Goal: Transaction & Acquisition: Purchase product/service

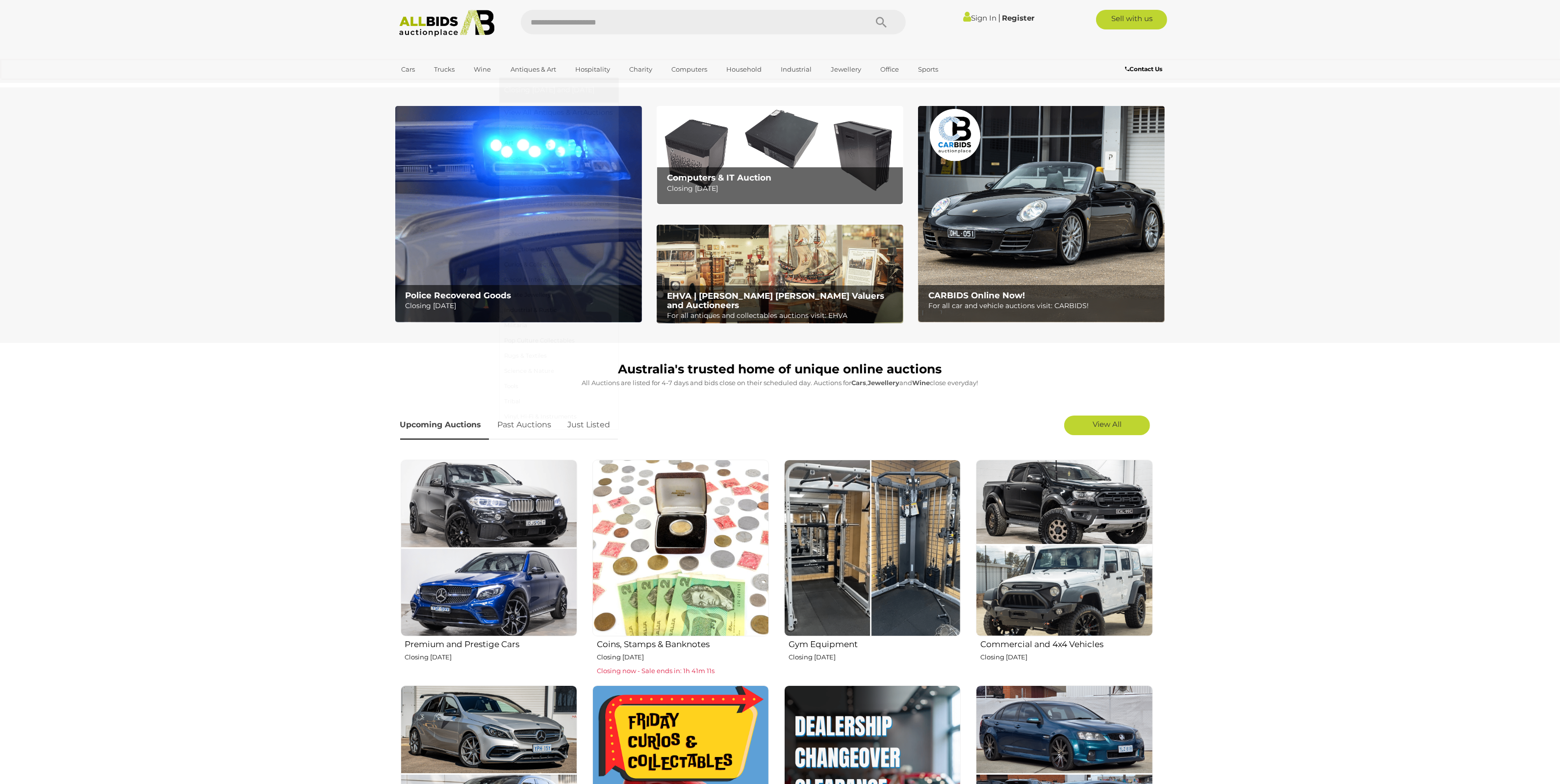
click at [511, 140] on link "Art" at bounding box center [559, 143] width 109 height 15
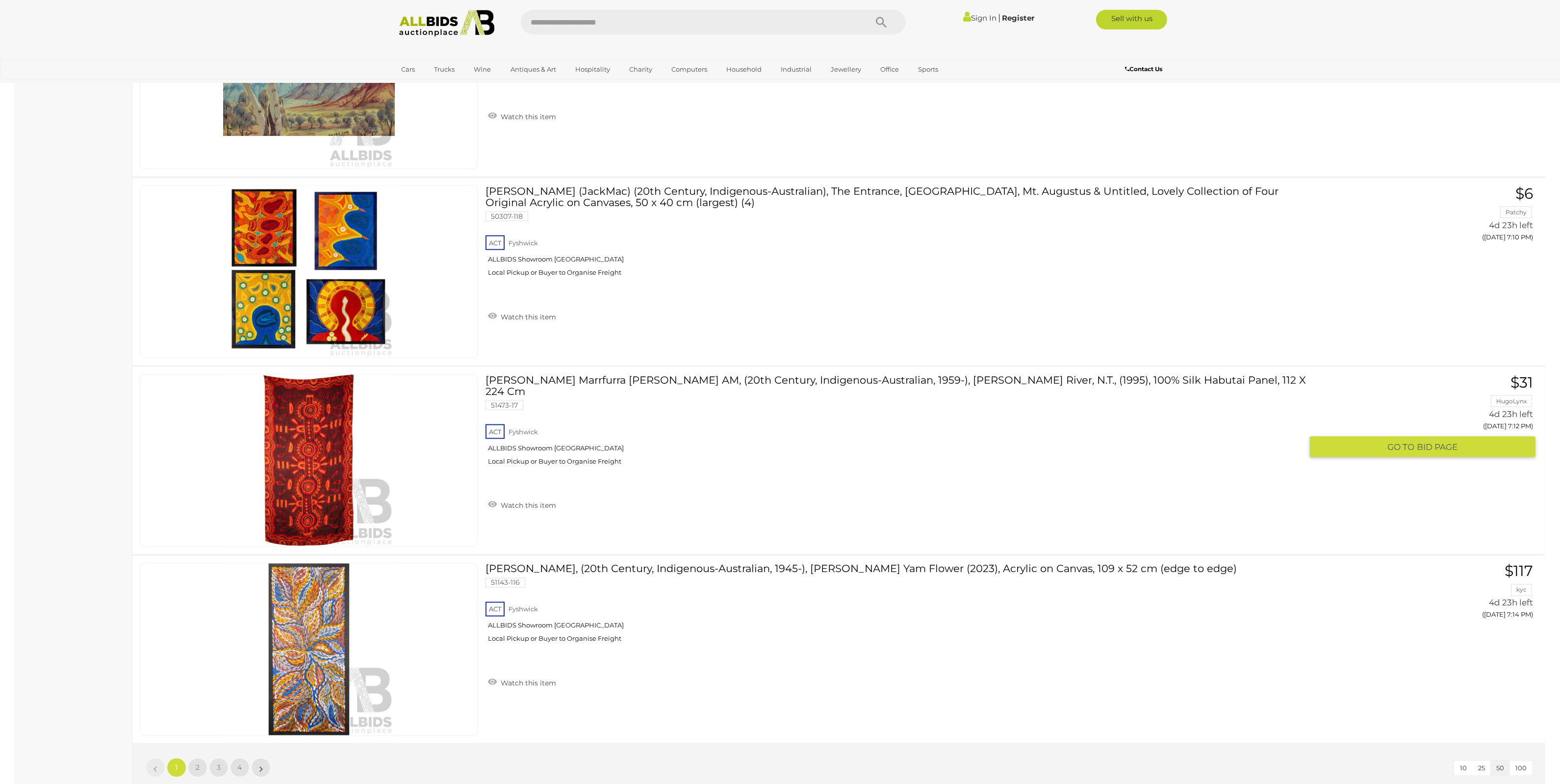
scroll to position [9316, 0]
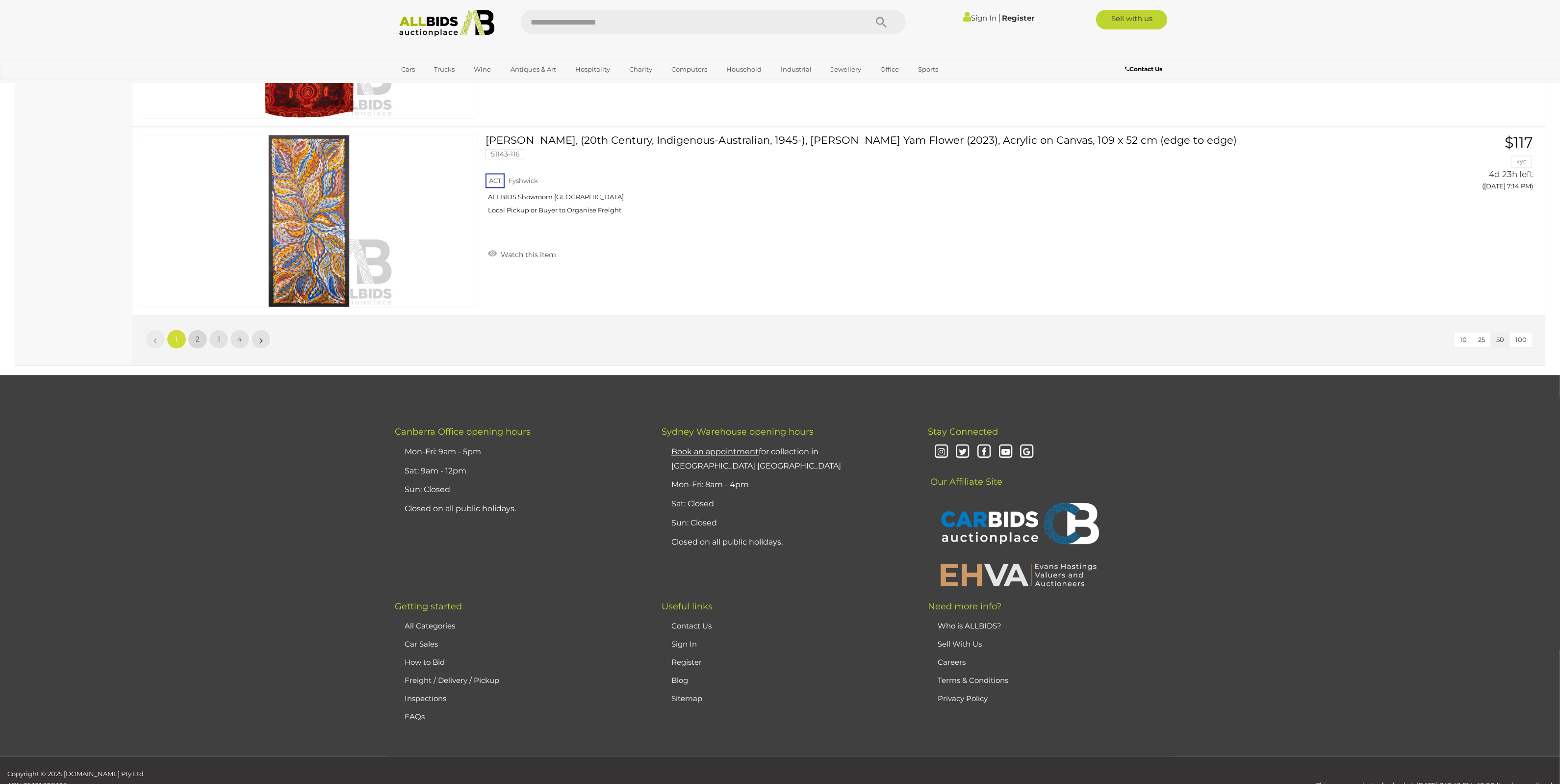
click at [202, 330] on link "2" at bounding box center [197, 340] width 20 height 20
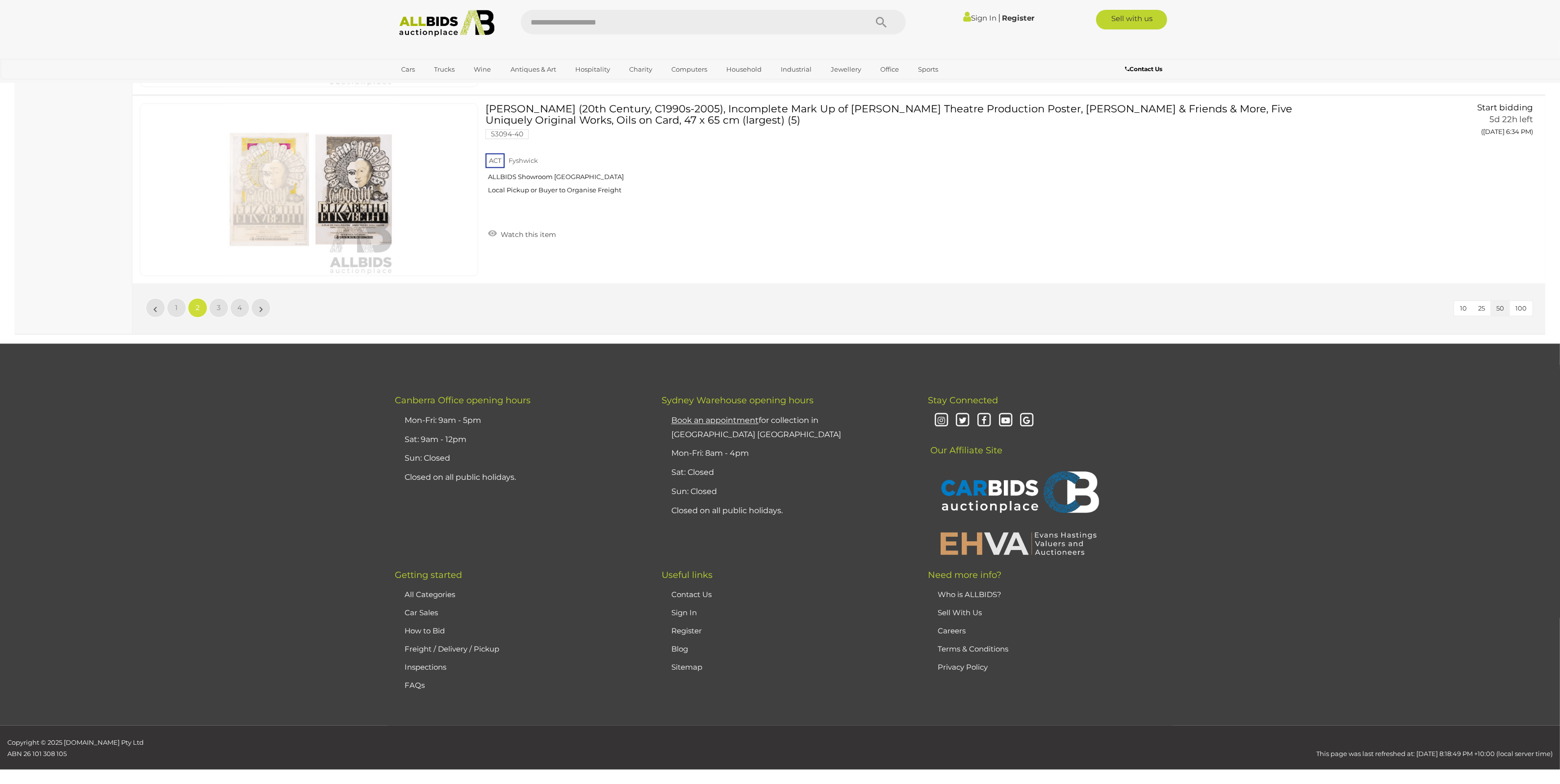
scroll to position [9349, 0]
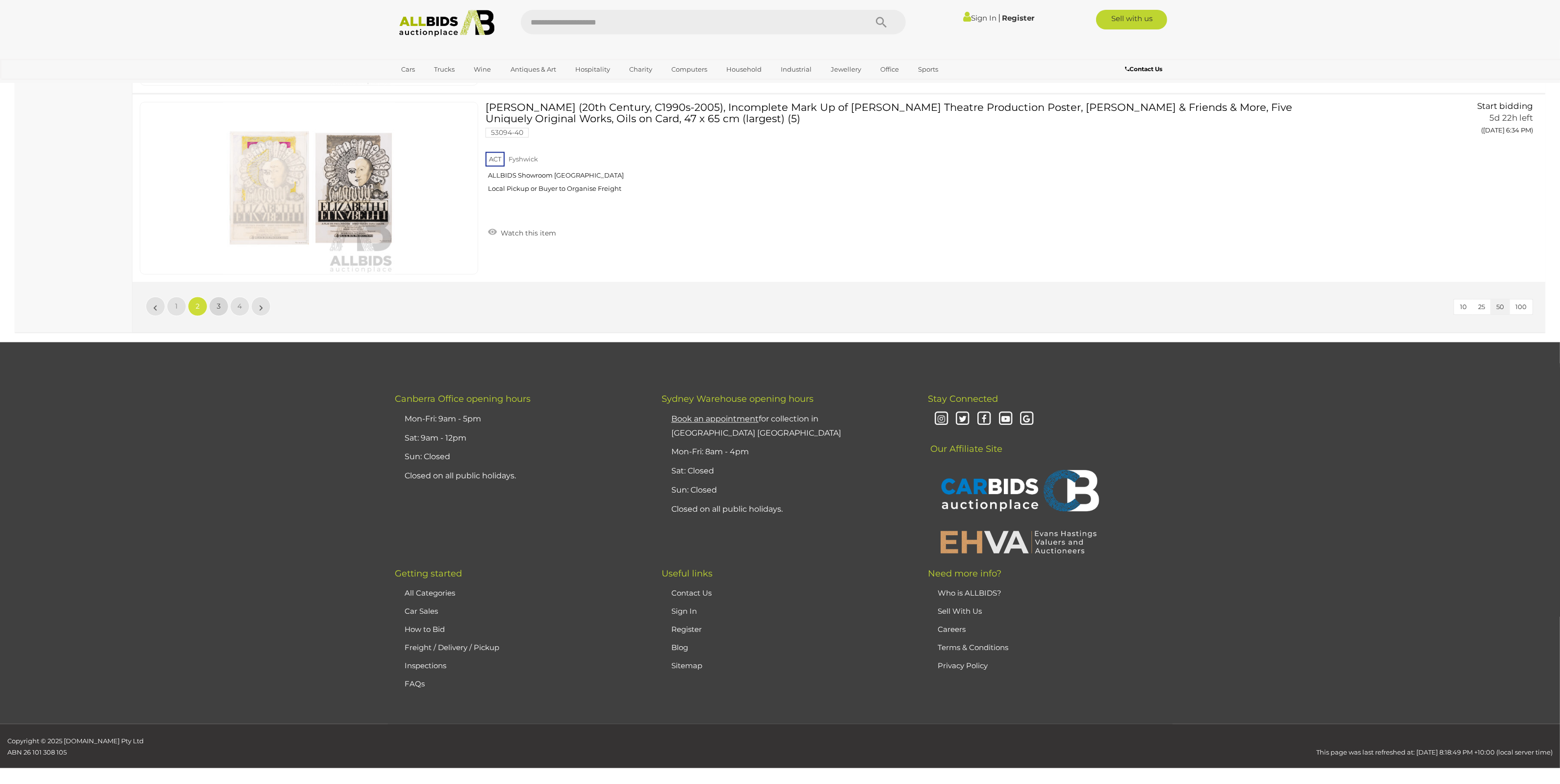
click at [212, 307] on link "3" at bounding box center [219, 306] width 20 height 20
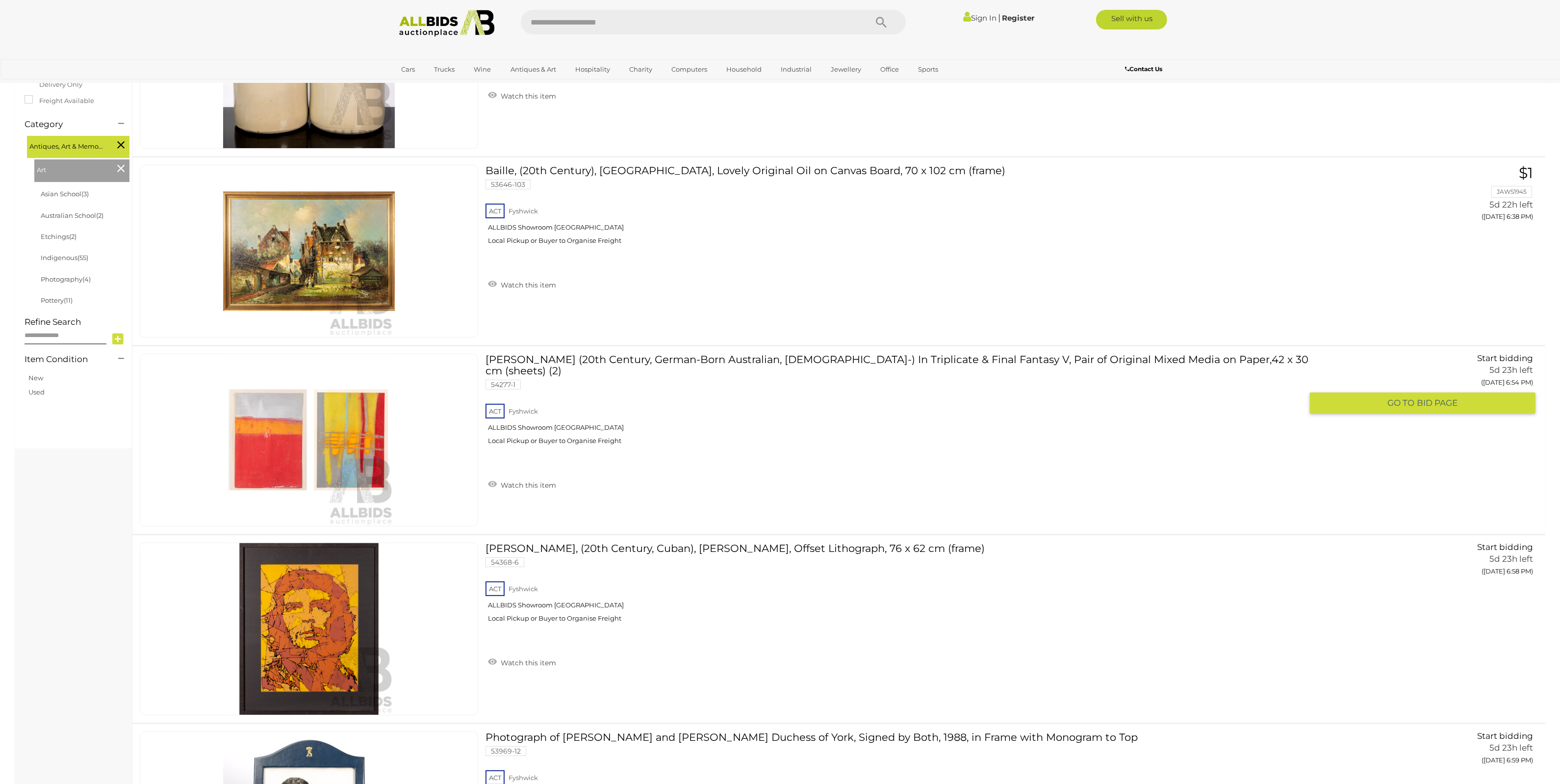
scroll to position [277, 0]
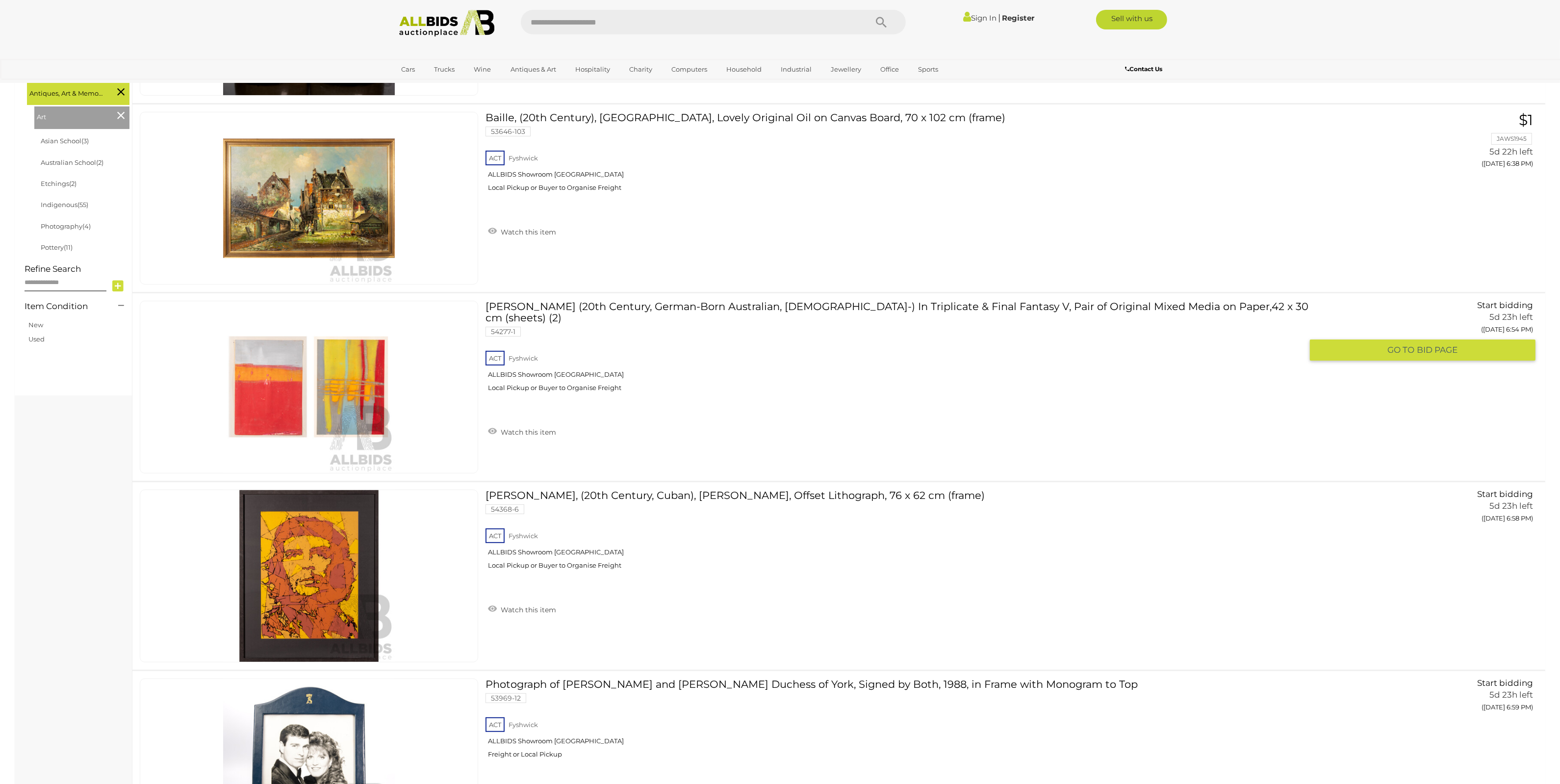
click at [292, 385] on img at bounding box center [309, 387] width 172 height 172
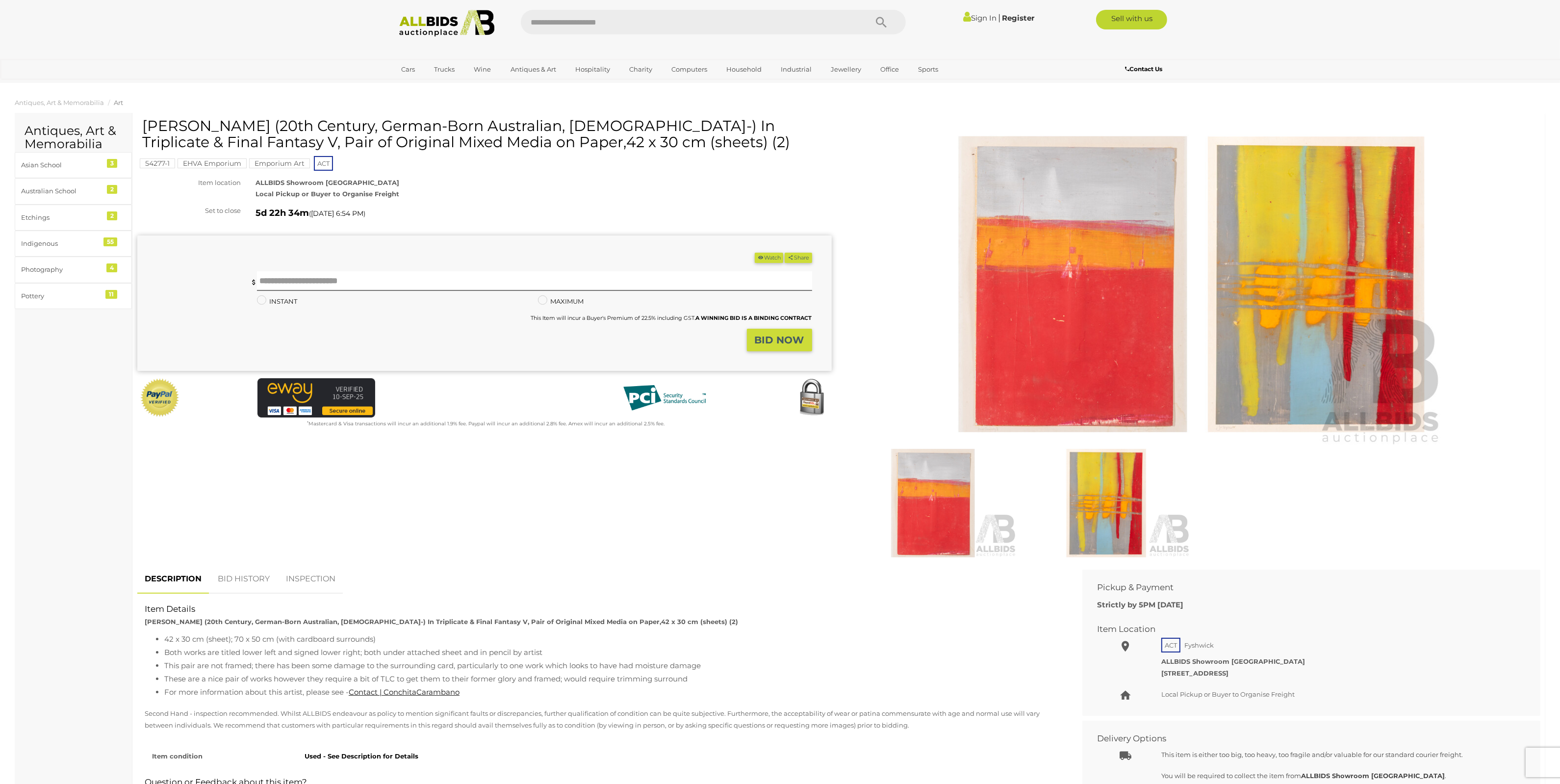
drag, startPoint x: 202, startPoint y: 140, endPoint x: 687, endPoint y: 143, distance: 485.0
click at [687, 143] on h1 "[PERSON_NAME] (20th Century, German-Born Australian, [DEMOGRAPHIC_DATA]-) In Tr…" at bounding box center [486, 133] width 687 height 32
click at [1112, 286] on img at bounding box center [1193, 284] width 502 height 324
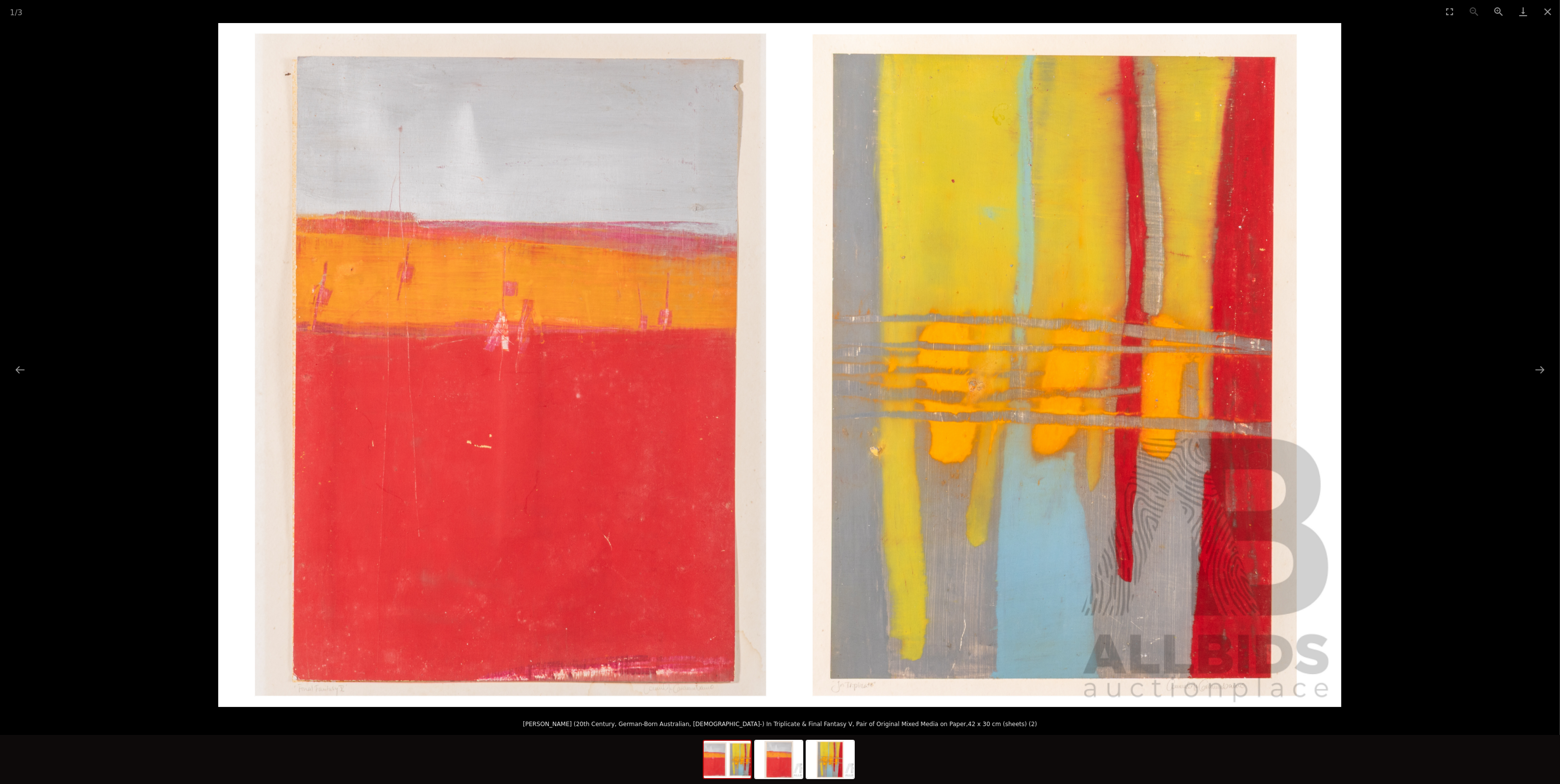
click at [602, 594] on img at bounding box center [779, 364] width 1123 height 683
click at [1099, 395] on img at bounding box center [779, 364] width 1123 height 683
click at [1011, 520] on img at bounding box center [779, 364] width 1123 height 683
click at [1021, 516] on img at bounding box center [779, 364] width 1123 height 683
click at [1502, 12] on button "Zoom in" at bounding box center [1499, 12] width 25 height 23
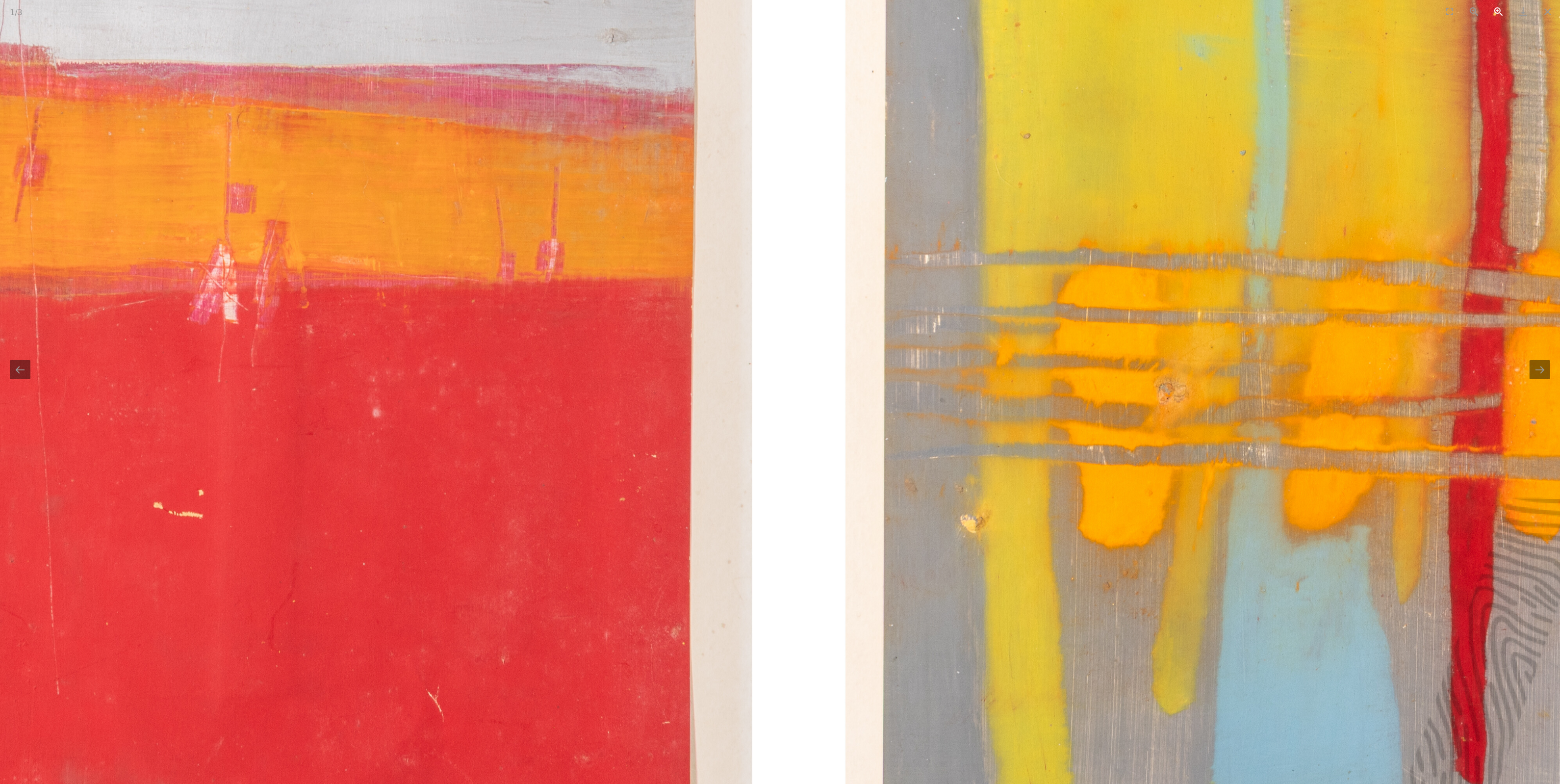
click at [1502, 12] on button "Zoom in" at bounding box center [1499, 12] width 25 height 23
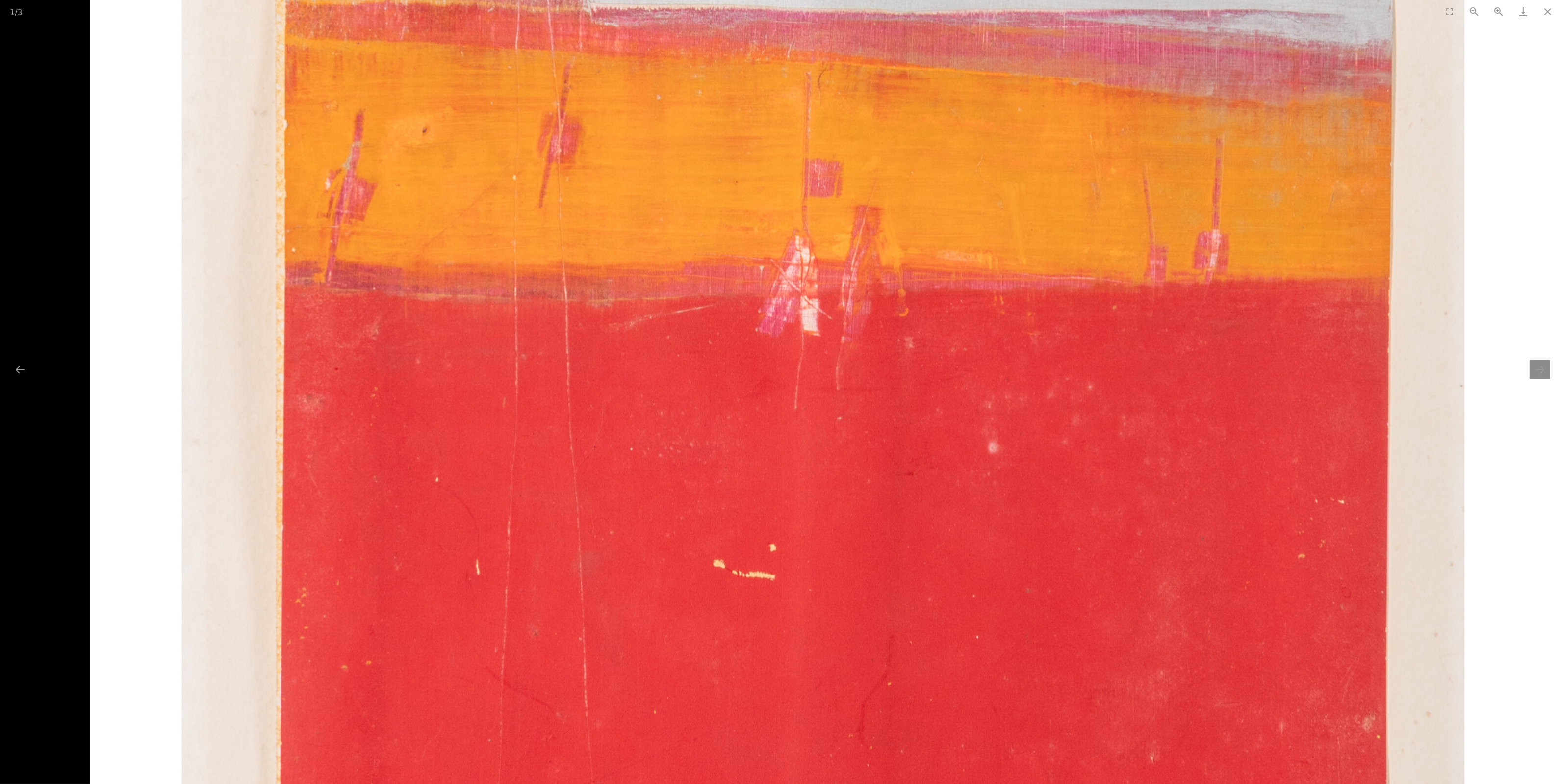
drag, startPoint x: 401, startPoint y: 725, endPoint x: 1568, endPoint y: 751, distance: 1167.3
click at [1560, 751] on html "< Conchita Carambano (20th Century, - Lot 1620435 | ALLBIDS |" at bounding box center [780, 750] width 1560 height 1501
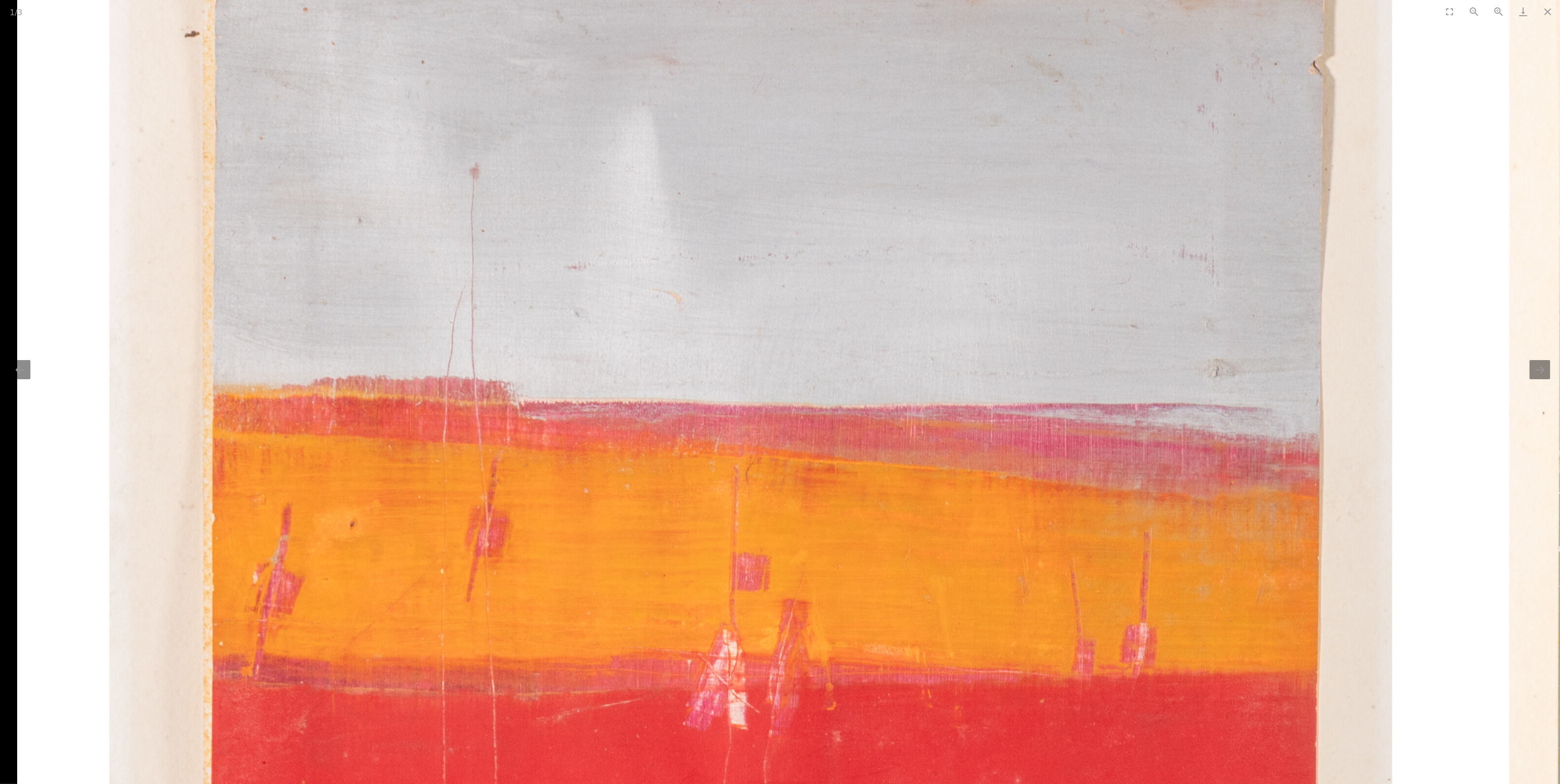
drag, startPoint x: 1258, startPoint y: 417, endPoint x: 1345, endPoint y: 769, distance: 362.6
click at [1345, 769] on img at bounding box center [1427, 763] width 2819 height 1716
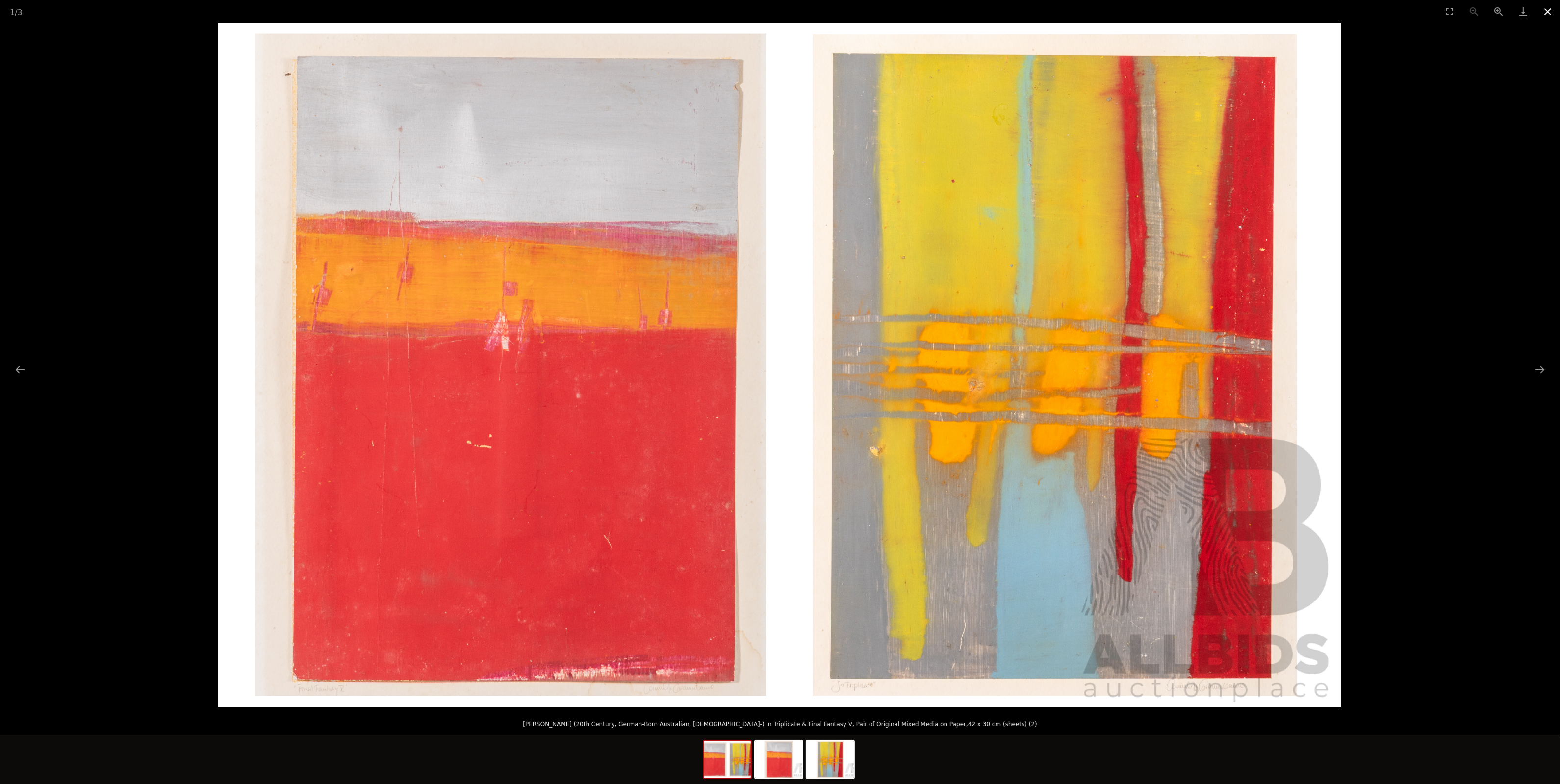
click at [1558, 7] on button "Close gallery" at bounding box center [1548, 12] width 25 height 23
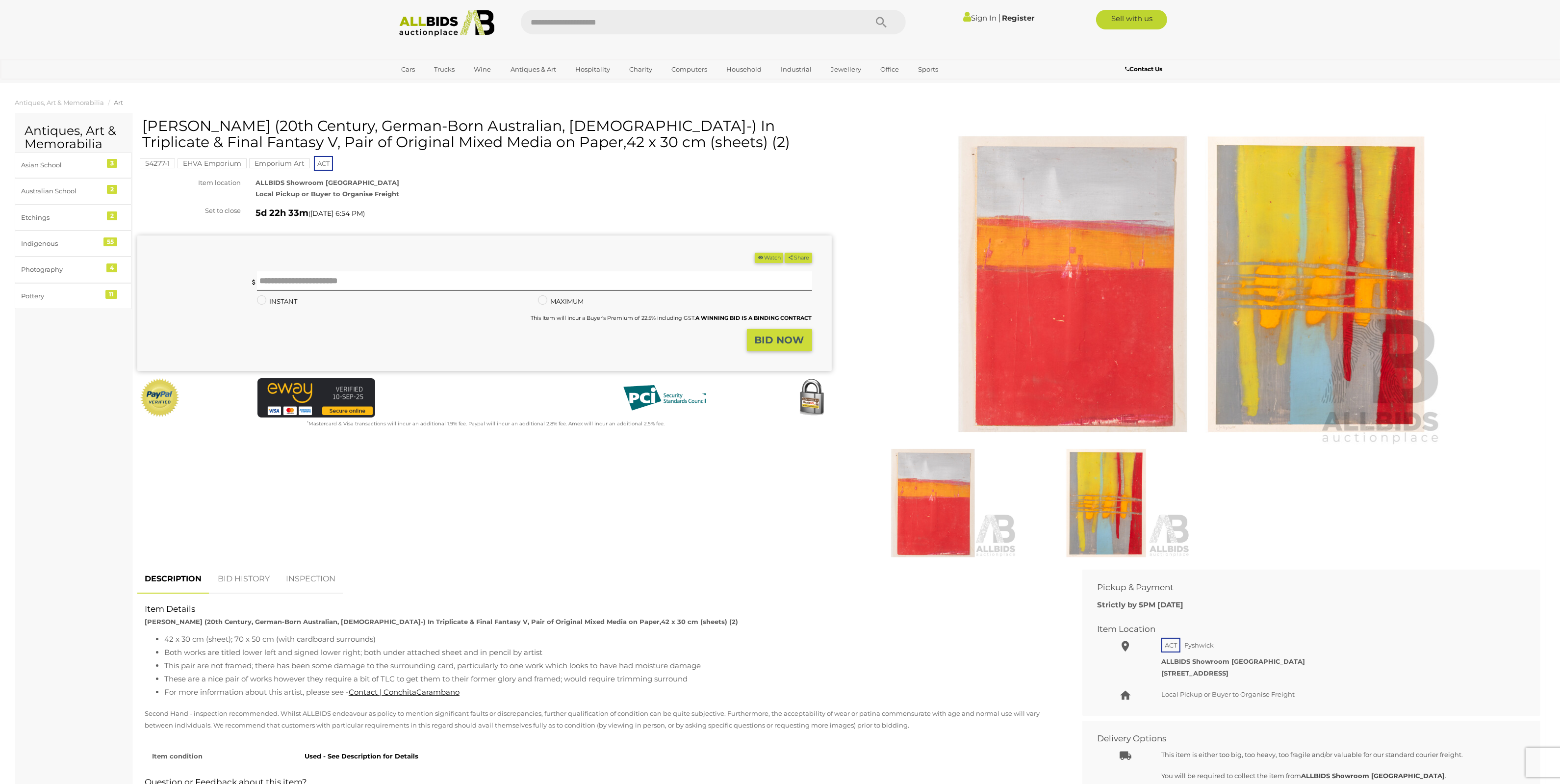
click at [968, 17] on link "Sign In" at bounding box center [980, 17] width 33 height 9
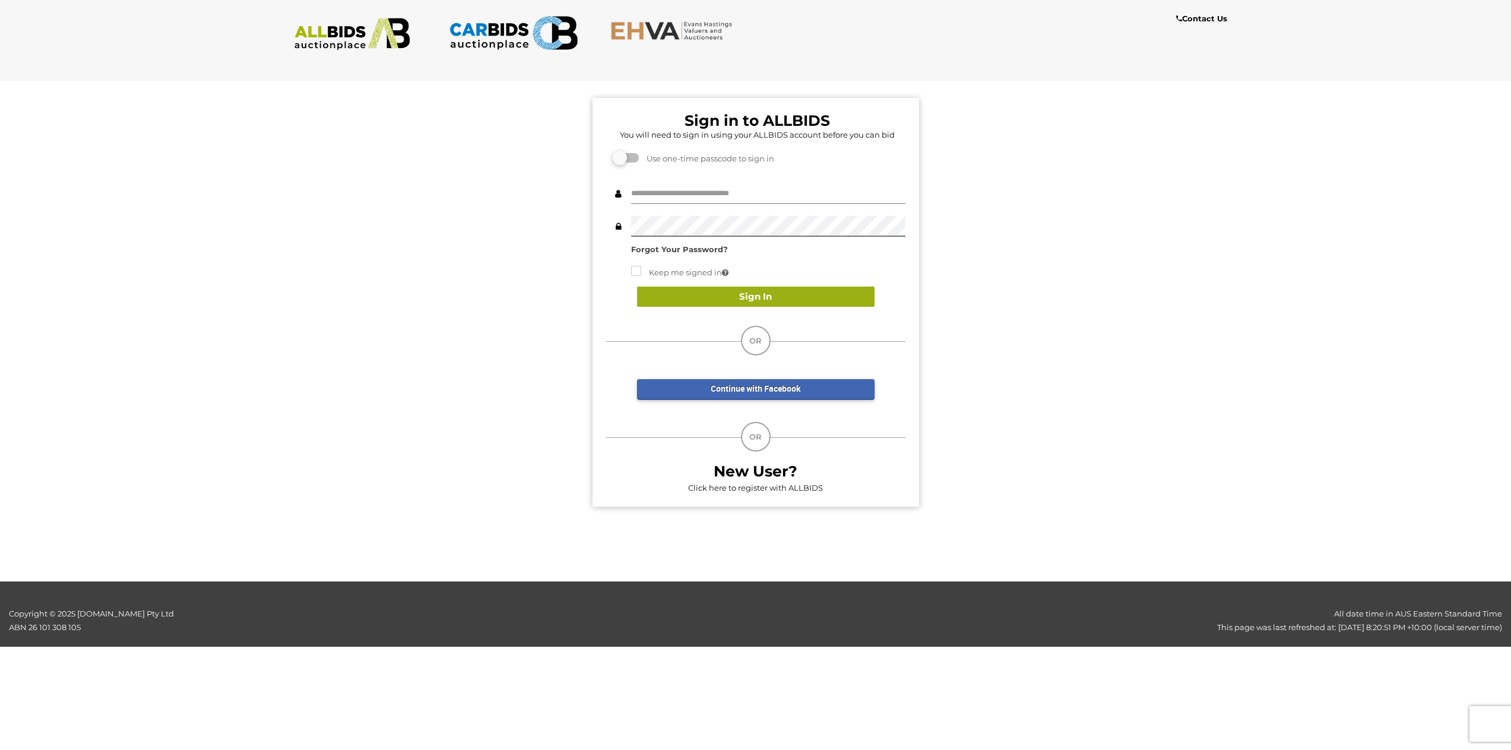
type input "********"
click at [739, 296] on button "Sign In" at bounding box center [755, 297] width 237 height 21
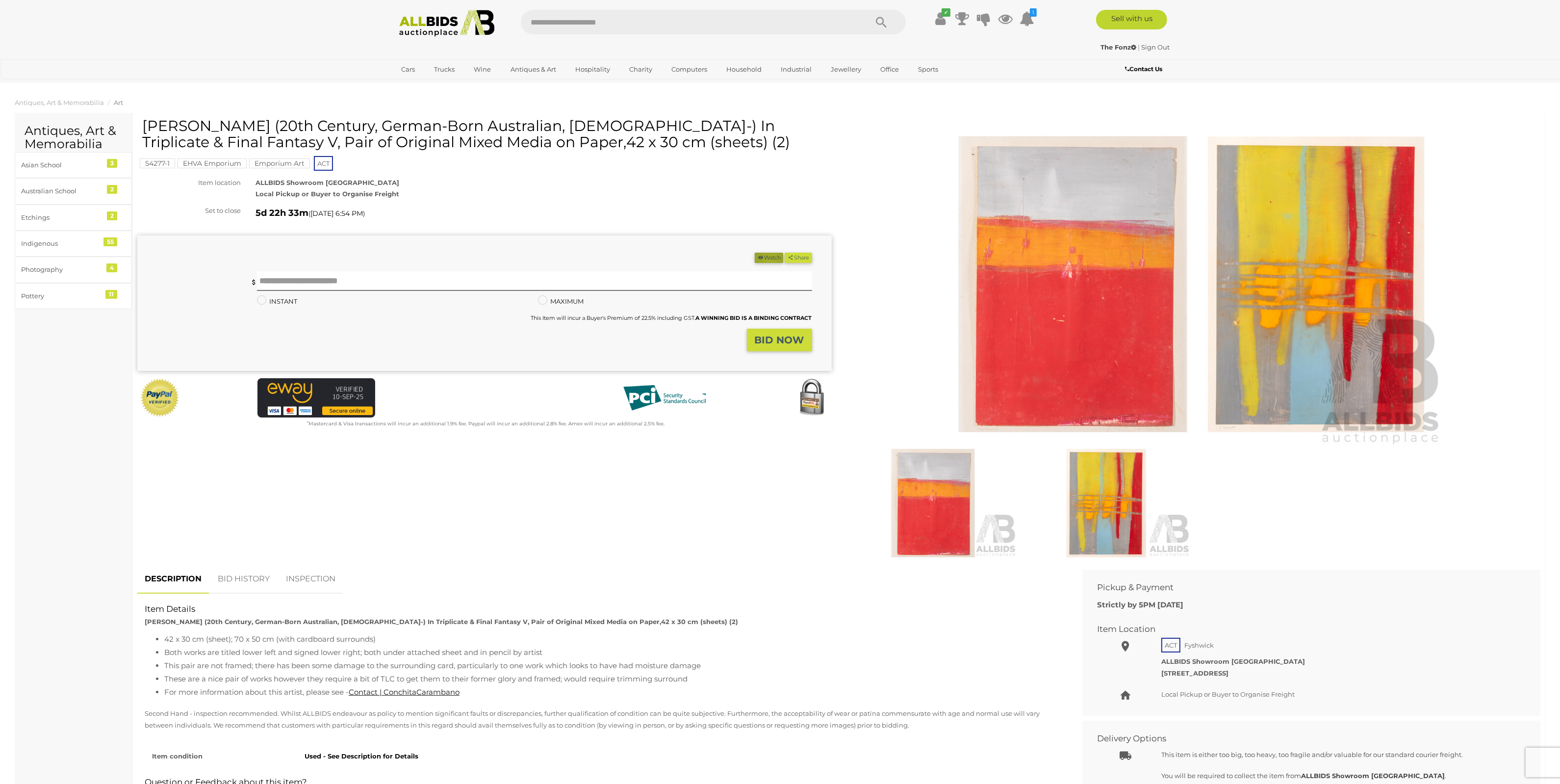
click at [766, 261] on button "Watch" at bounding box center [769, 258] width 28 height 10
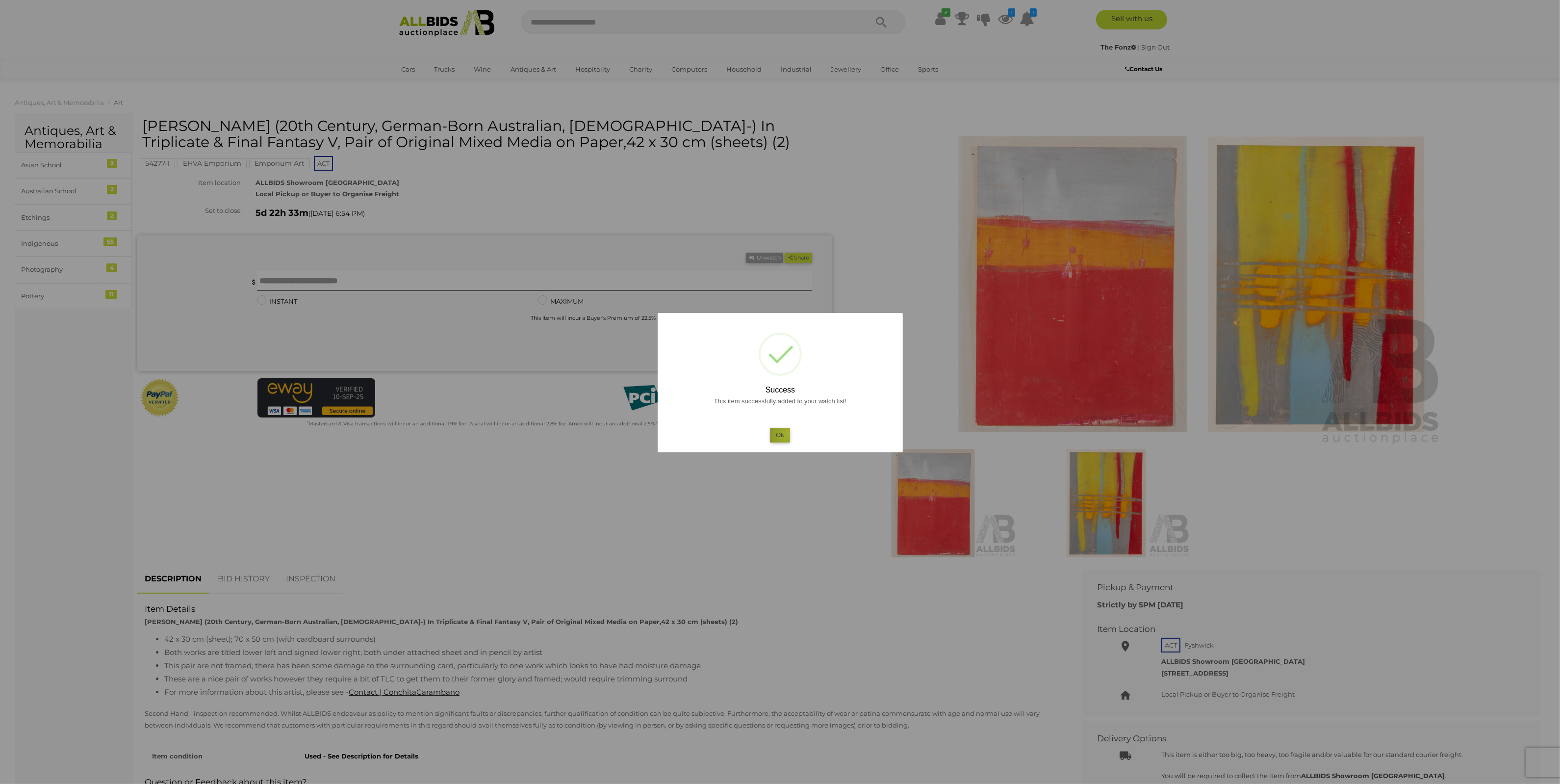
click at [789, 434] on button "Ok" at bounding box center [780, 435] width 20 height 14
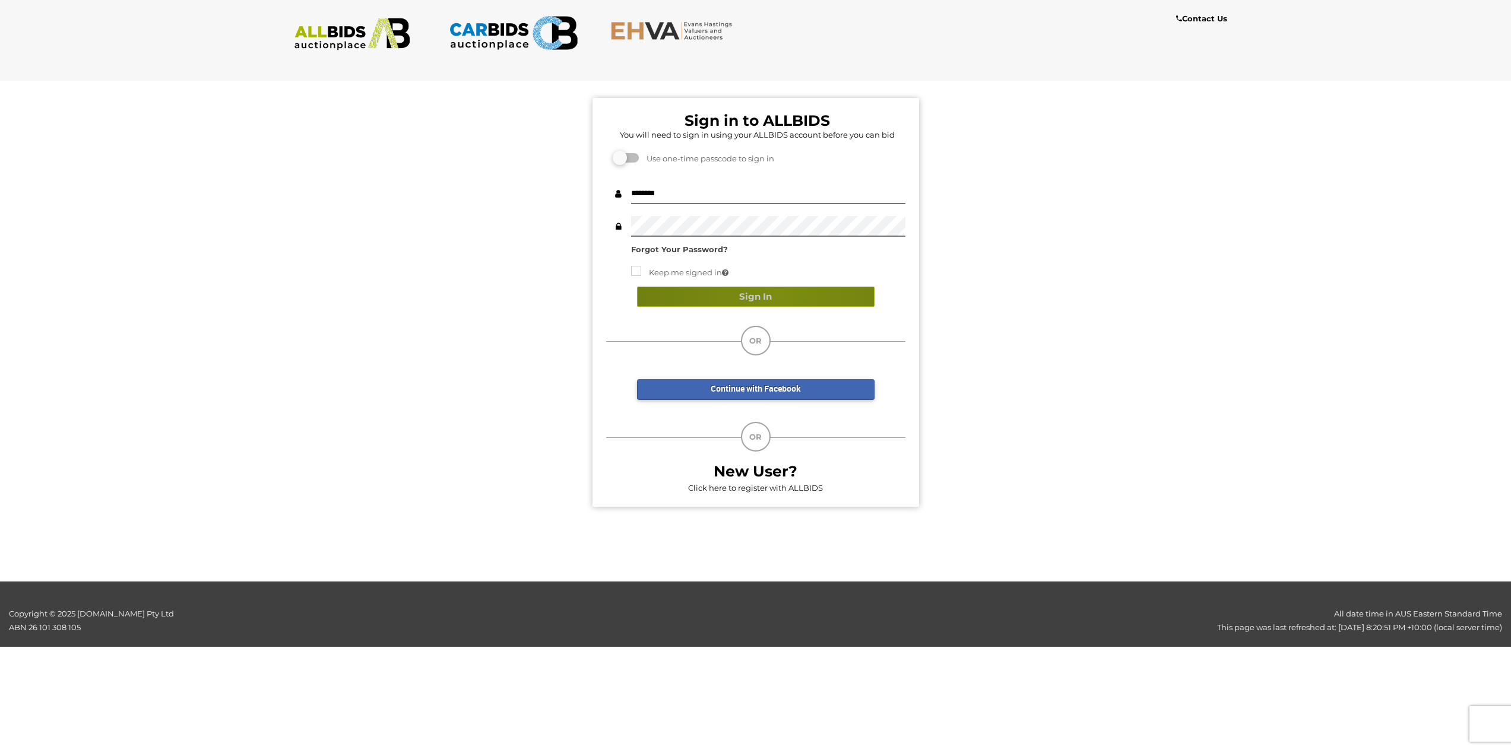
click at [779, 293] on button "Sign In" at bounding box center [755, 297] width 237 height 21
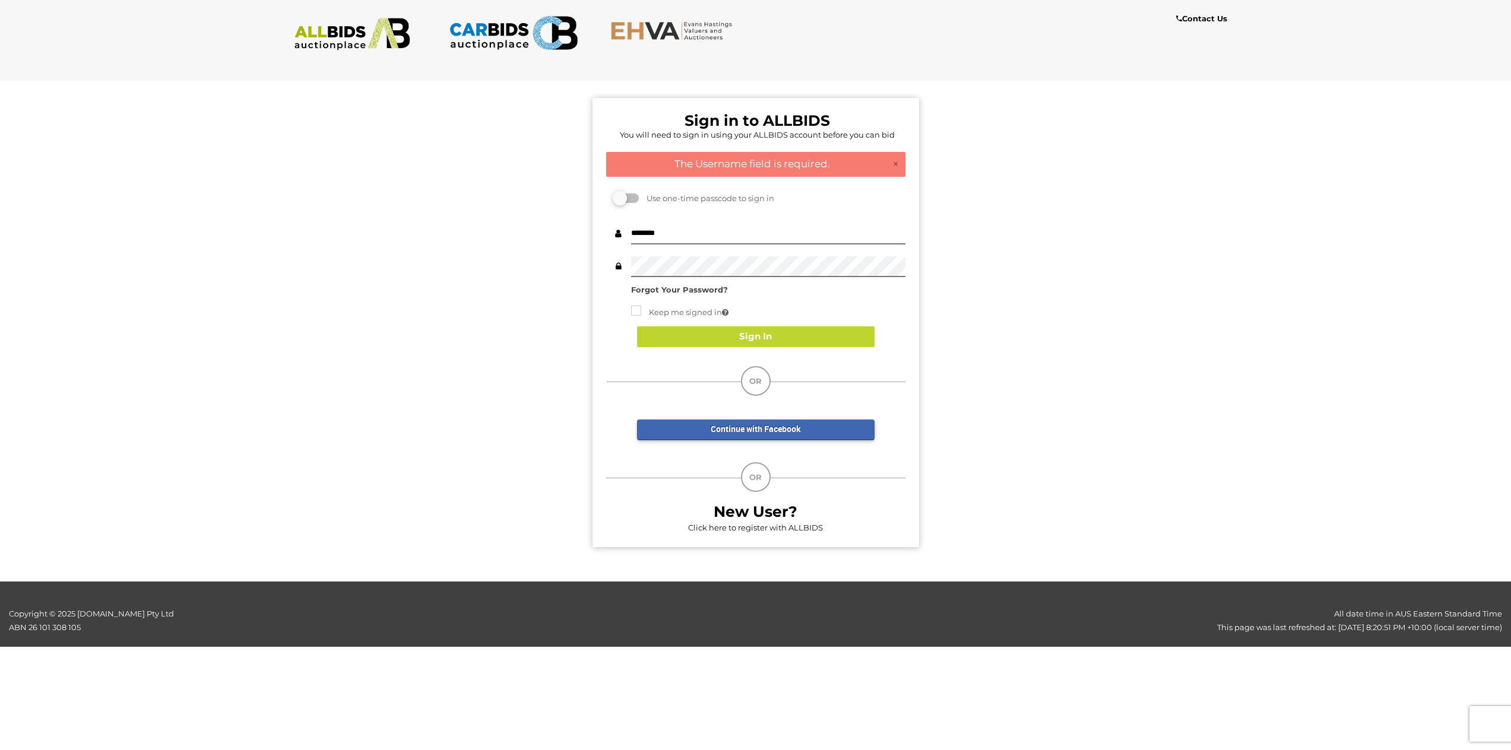
click at [448, 187] on div "Sign in to ALLBIDS You will need to sign in using your ALLBIDS account before y…" at bounding box center [755, 316] width 1529 height 491
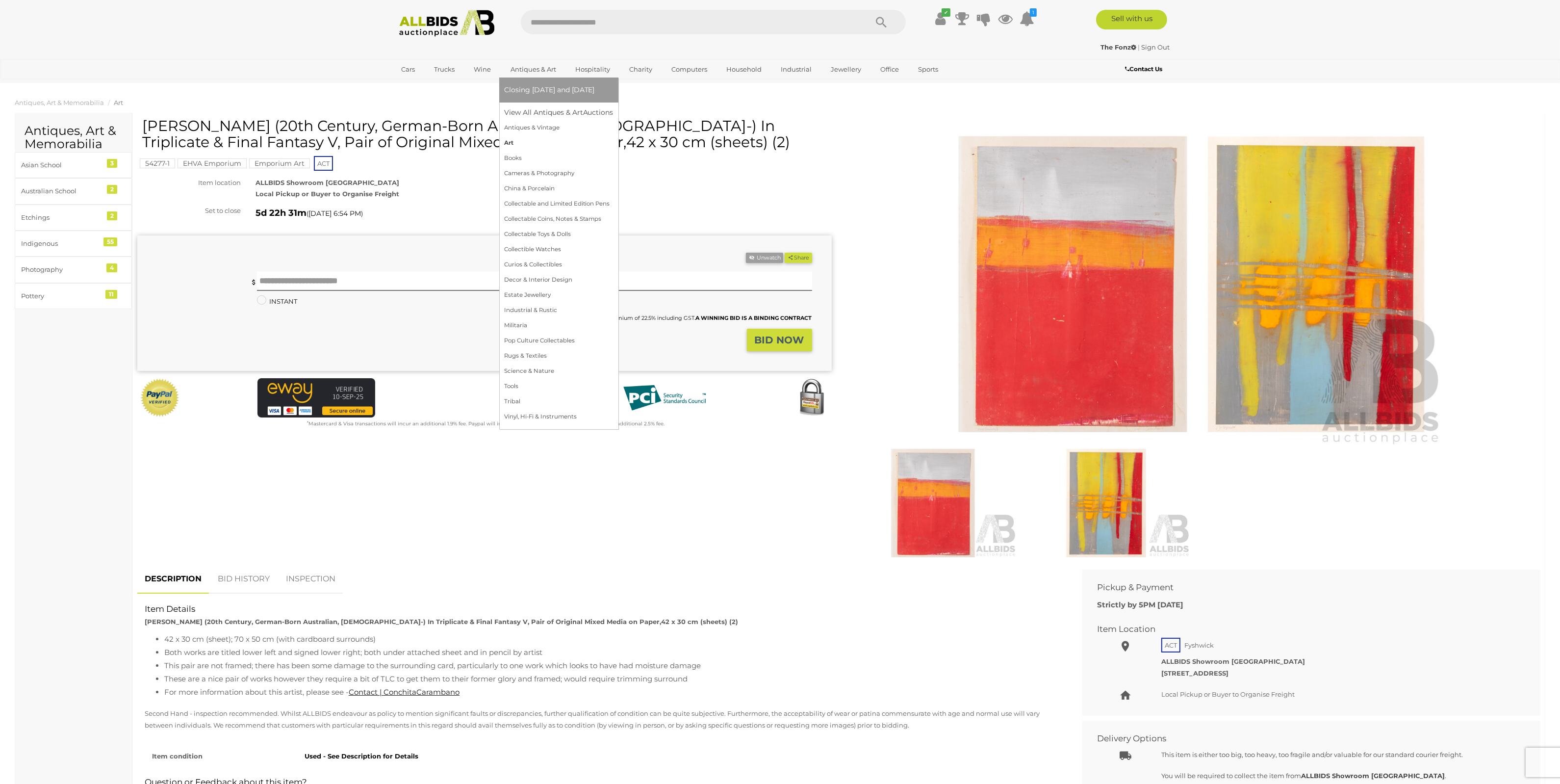
click at [515, 144] on link "Art" at bounding box center [559, 143] width 109 height 15
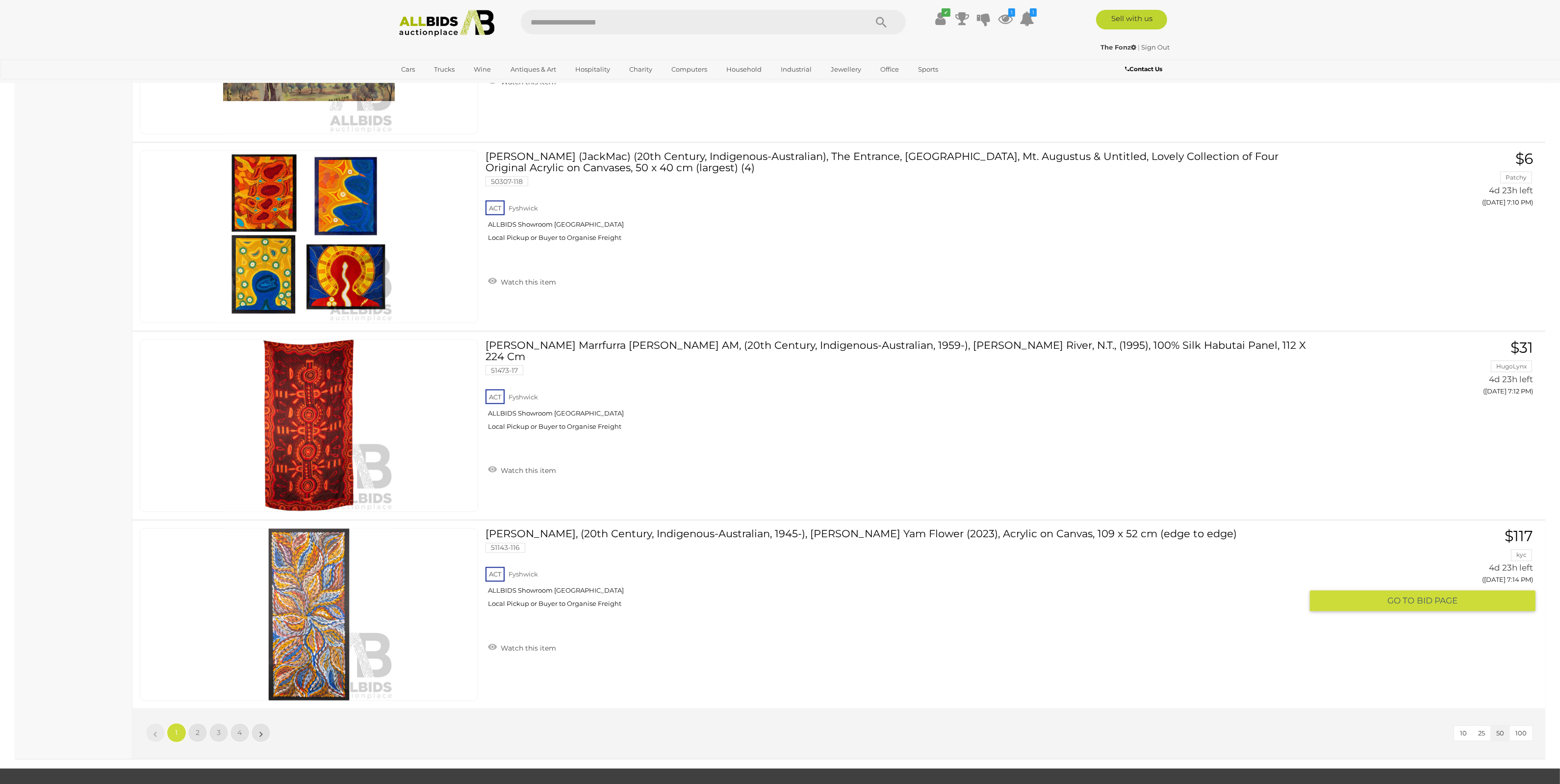
scroll to position [9195, 0]
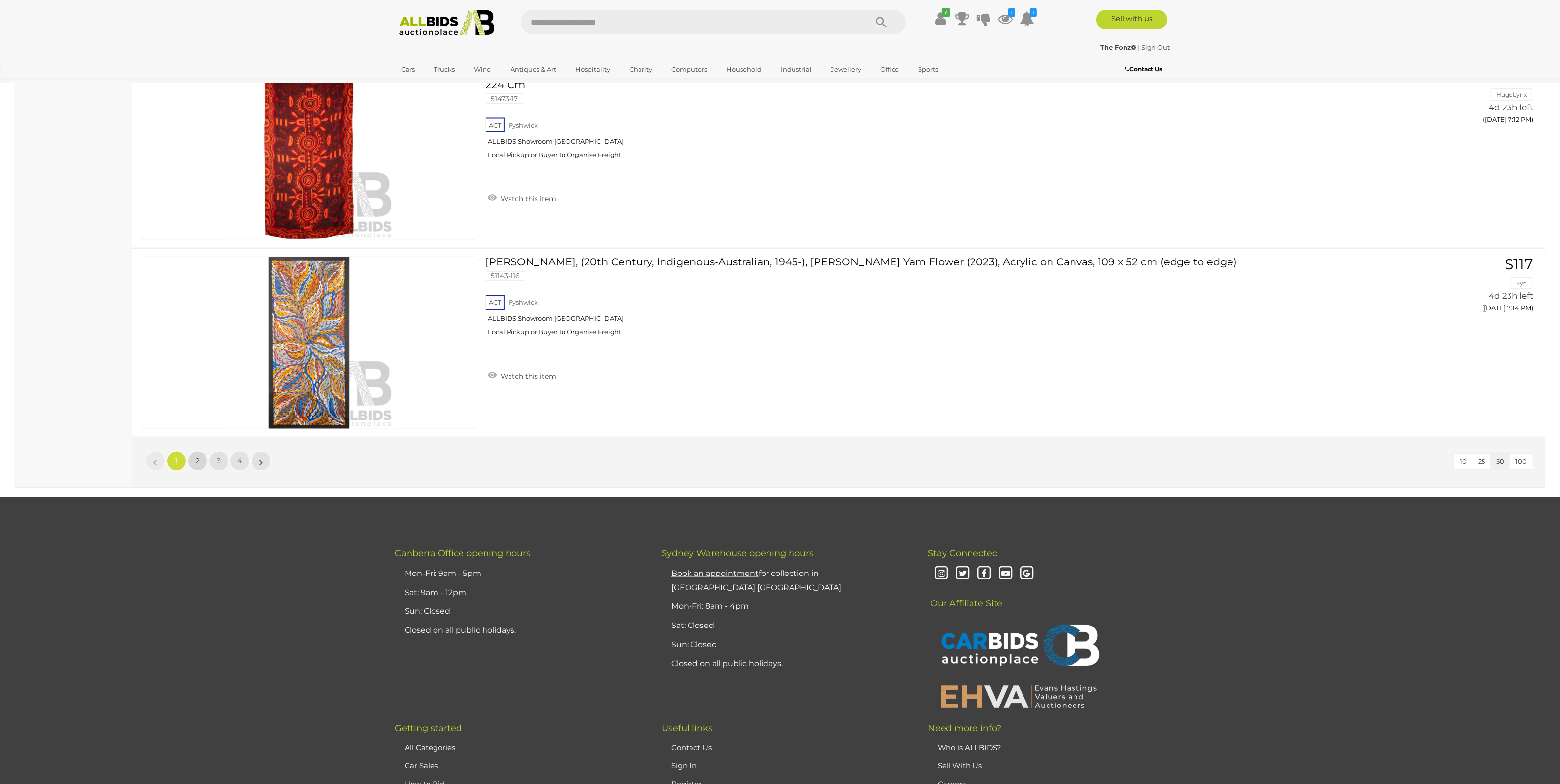
click at [197, 457] on span "2" at bounding box center [197, 461] width 4 height 9
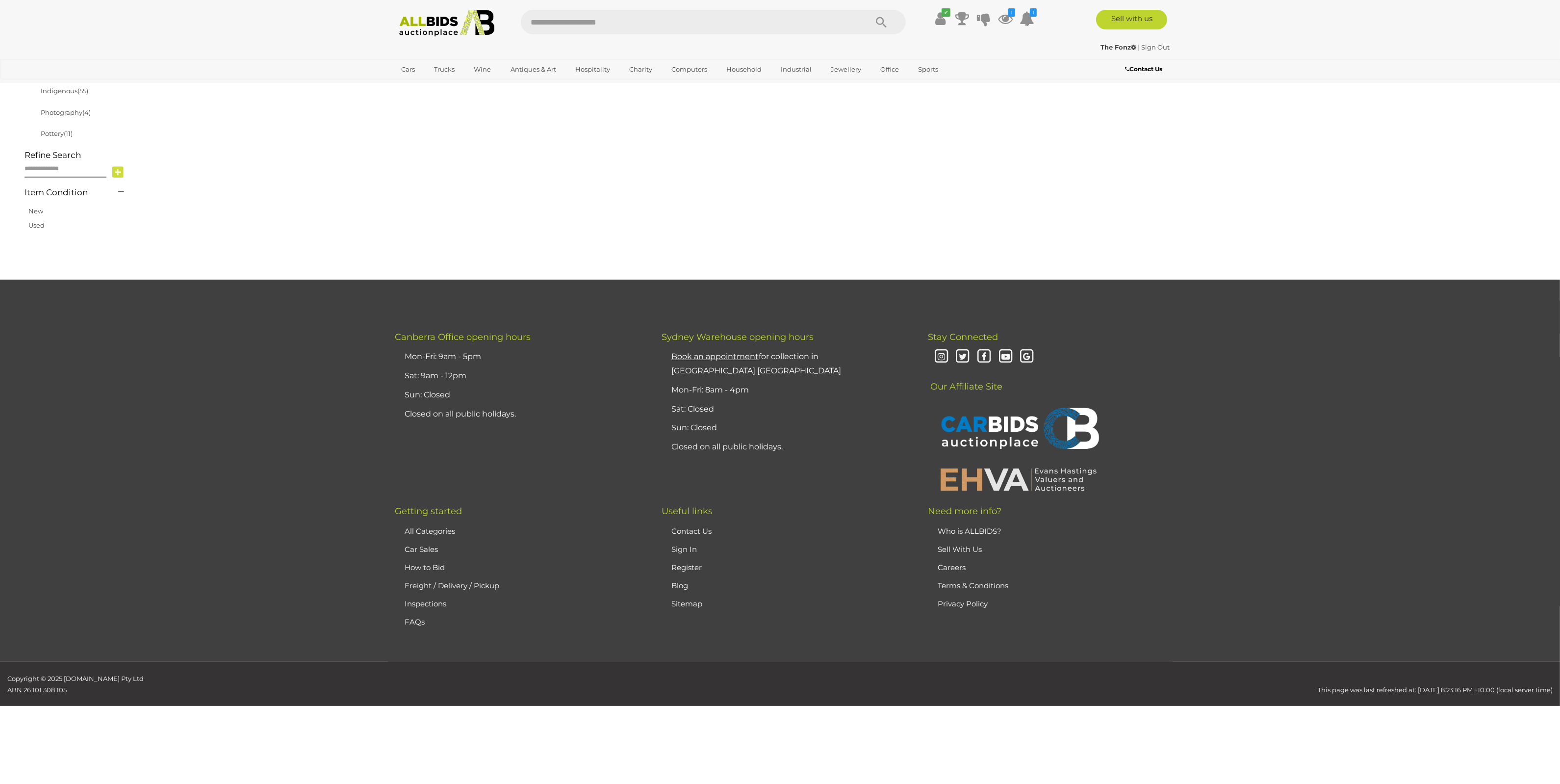
scroll to position [93, 0]
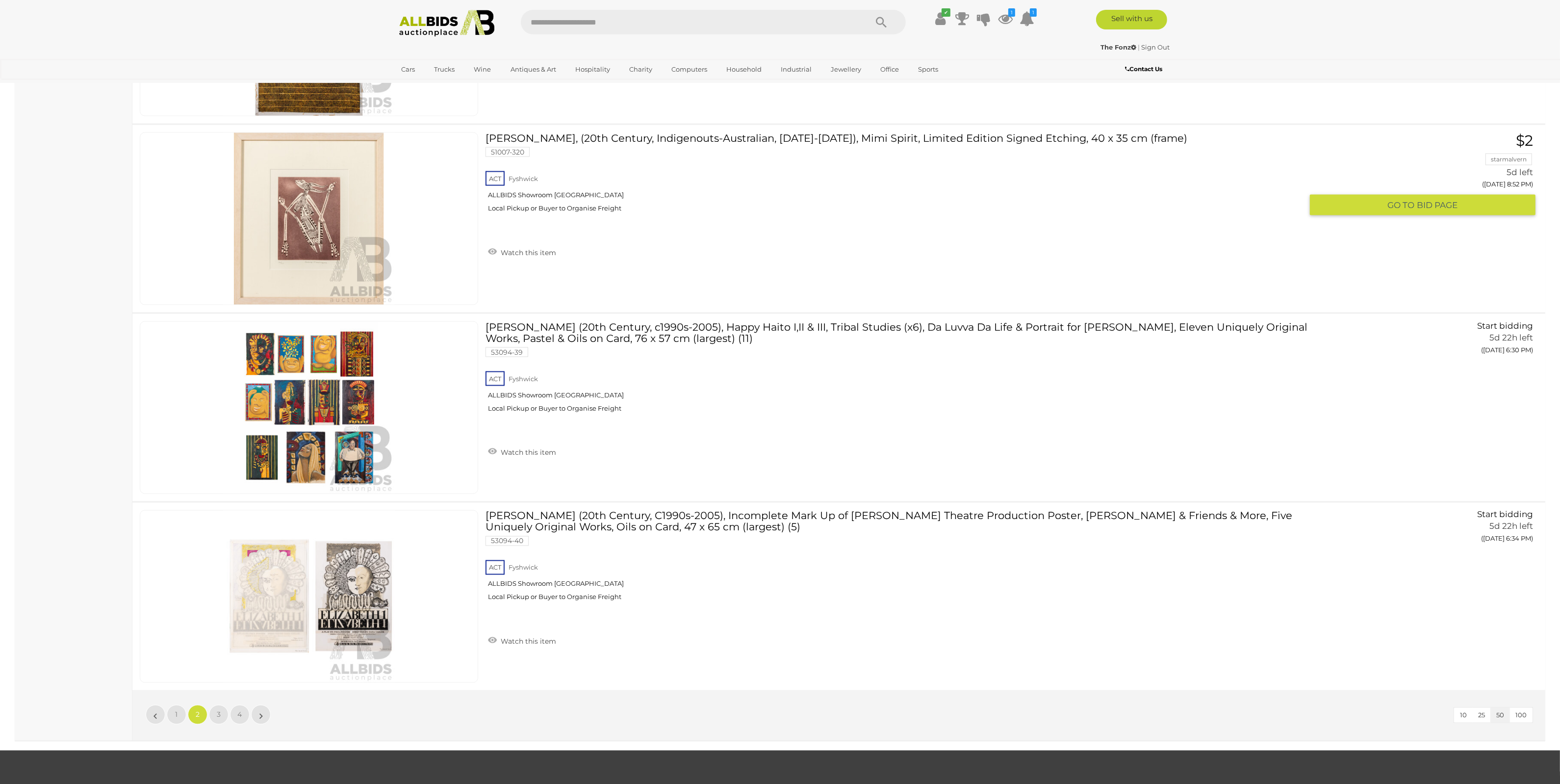
scroll to position [9043, 0]
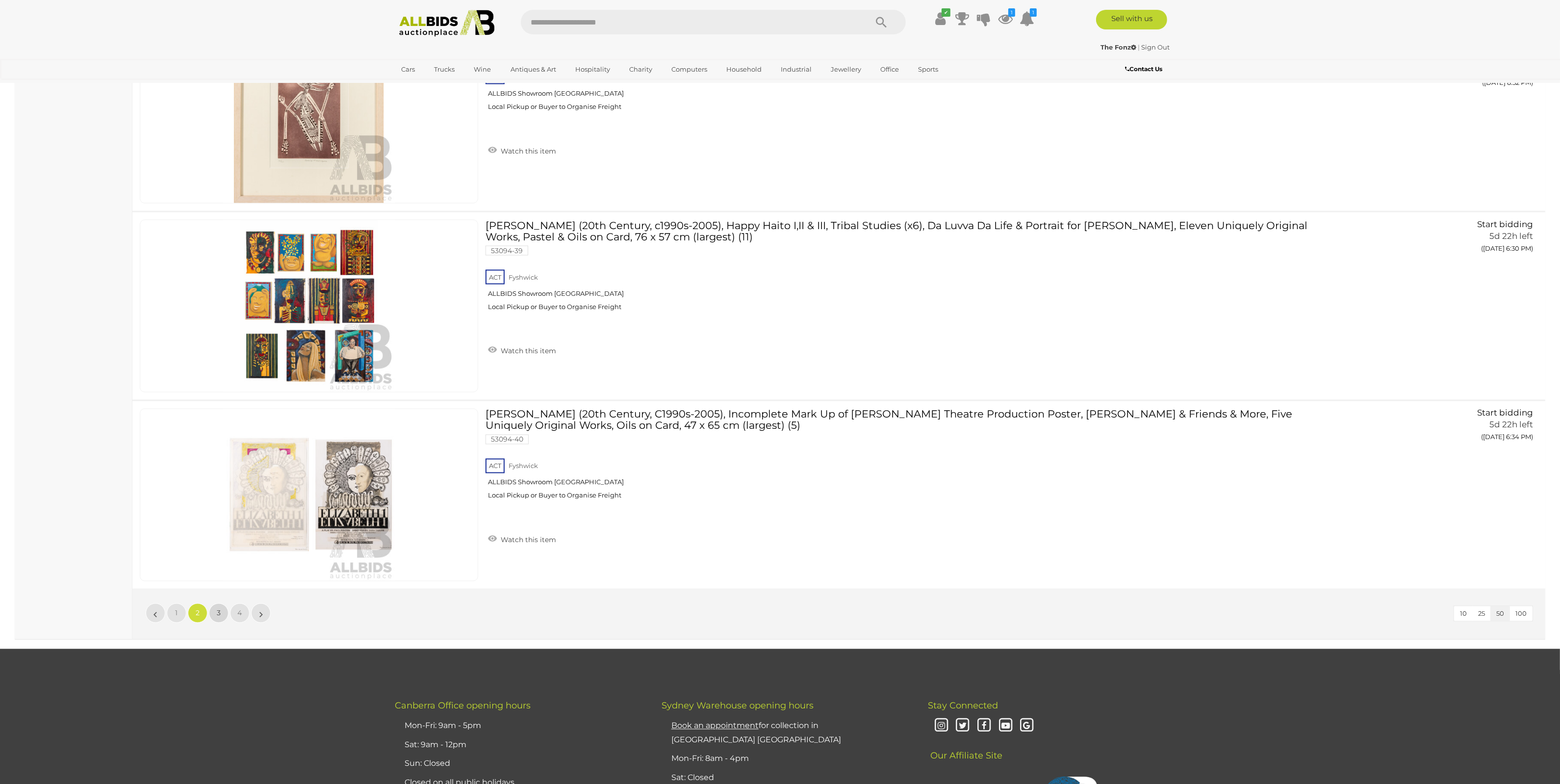
click at [219, 611] on span "3" at bounding box center [218, 613] width 4 height 9
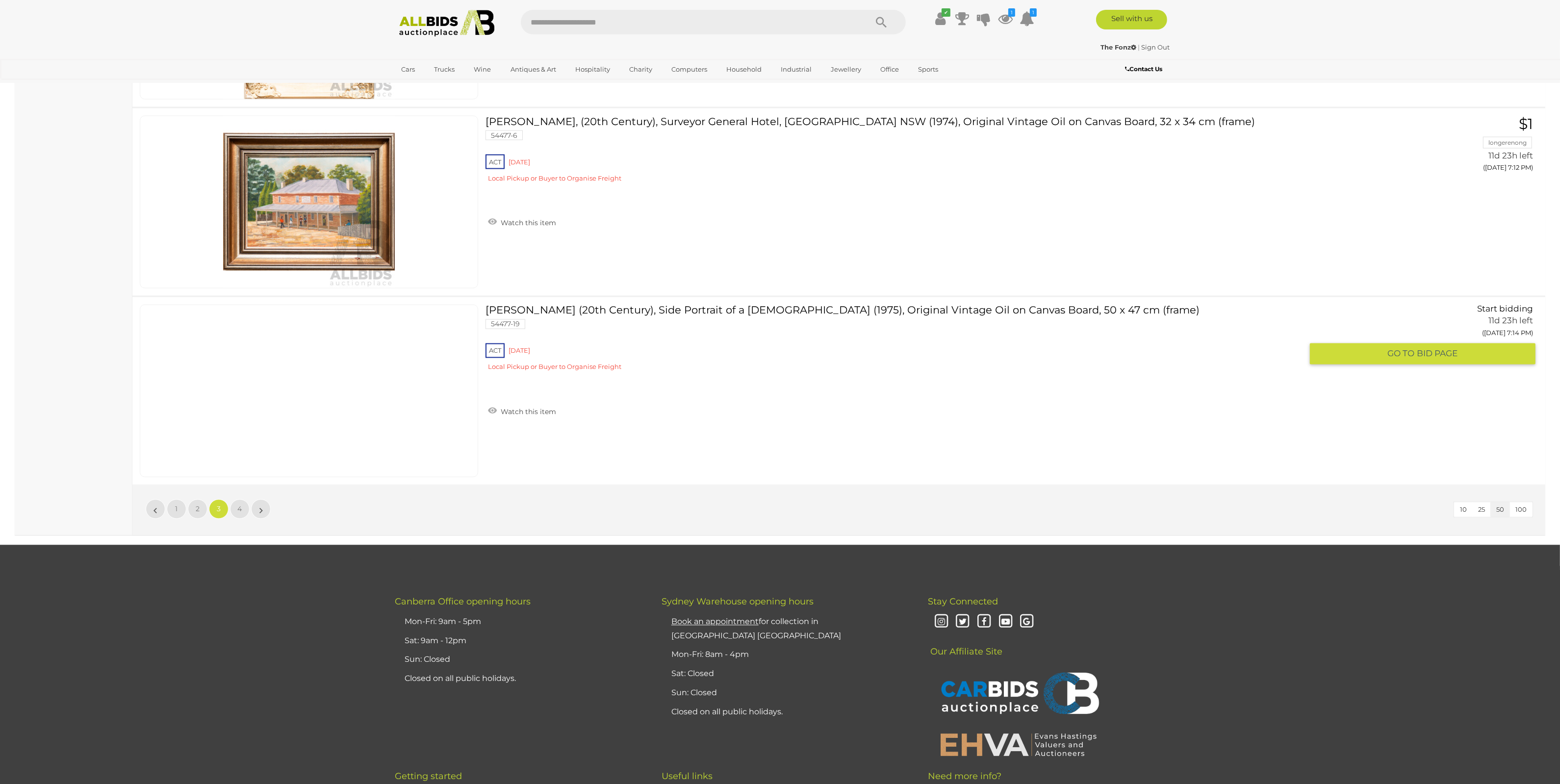
scroll to position [9358, 0]
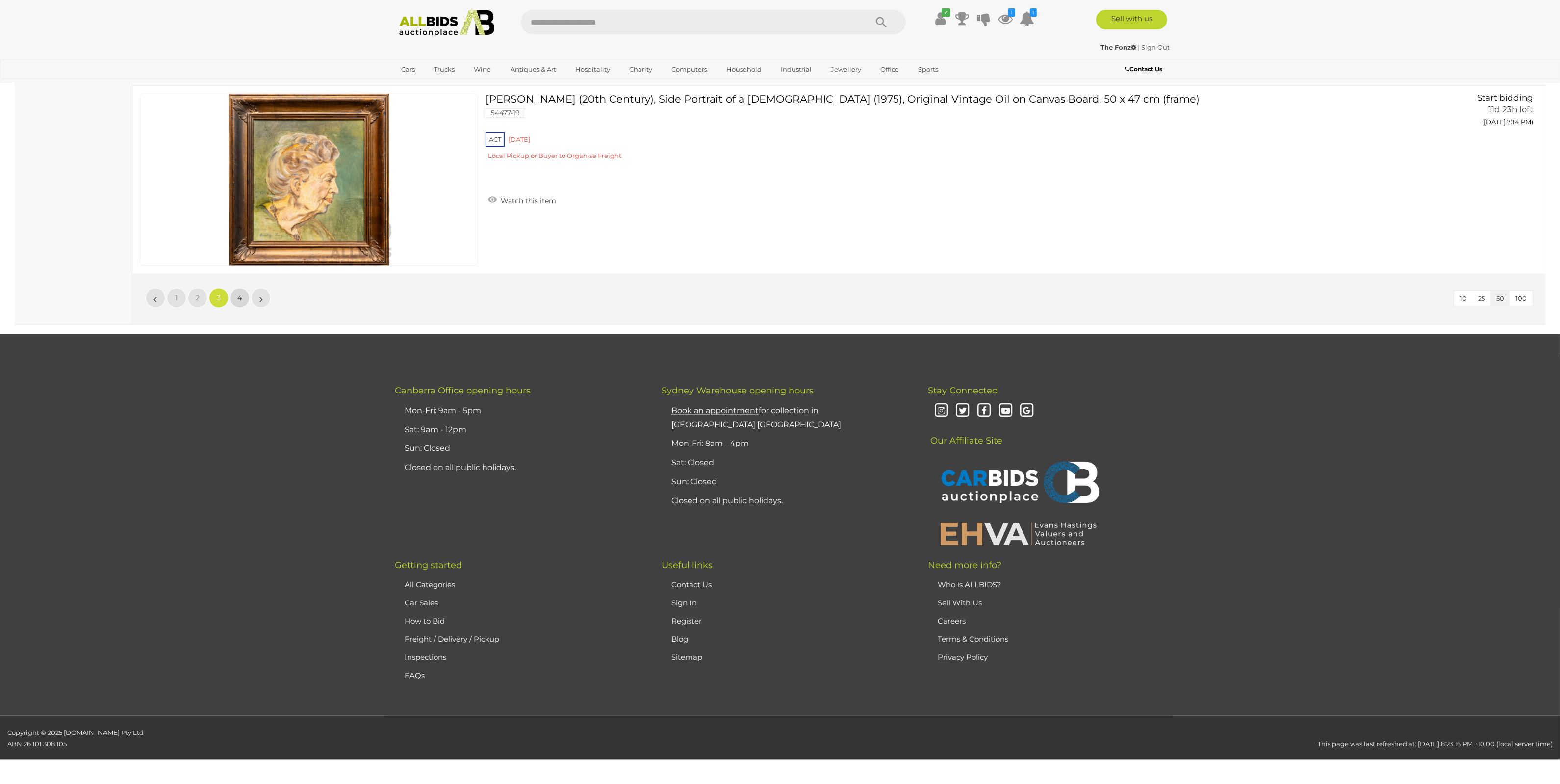
click at [245, 305] on link "4" at bounding box center [240, 298] width 20 height 20
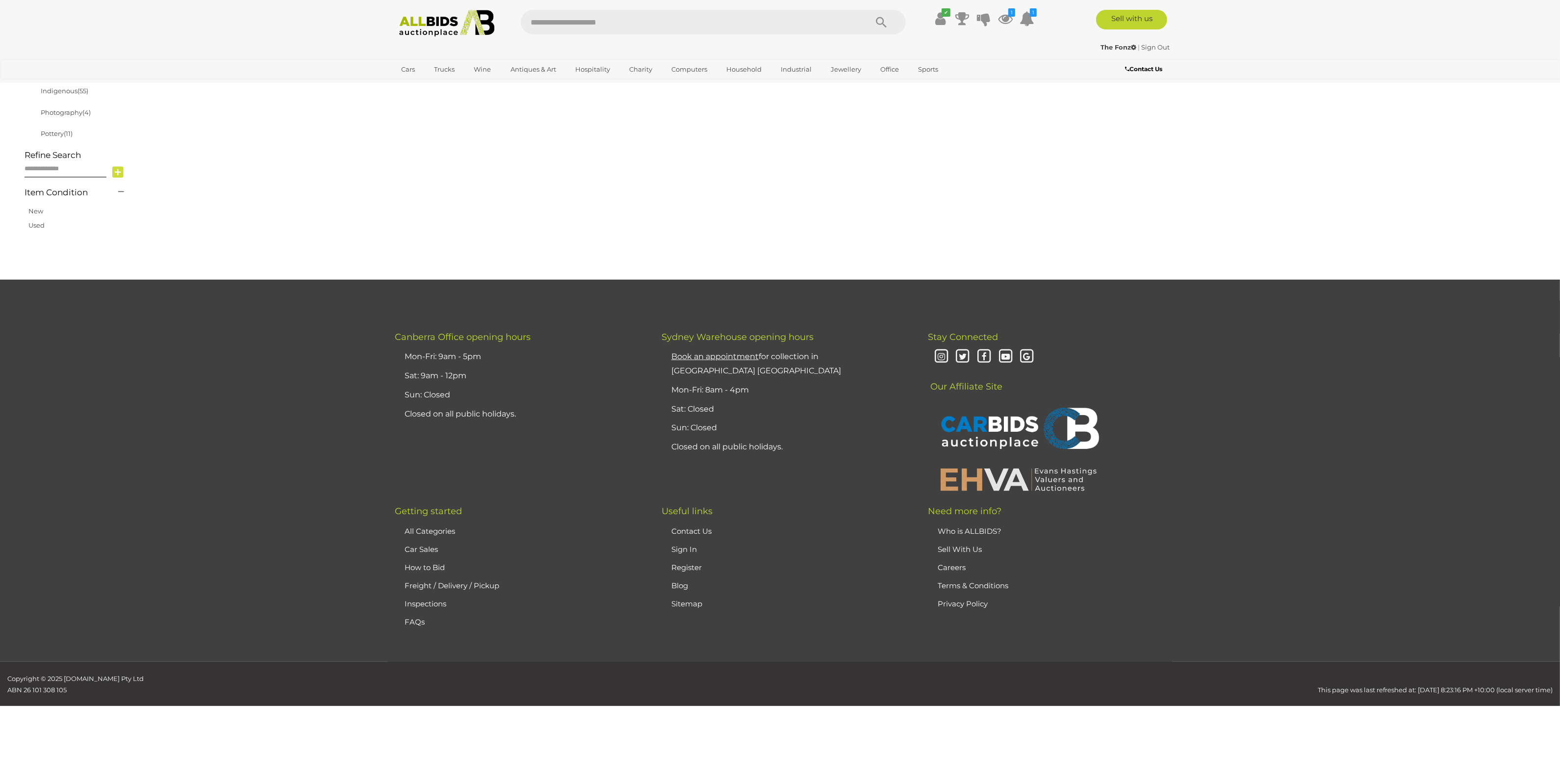
scroll to position [93, 0]
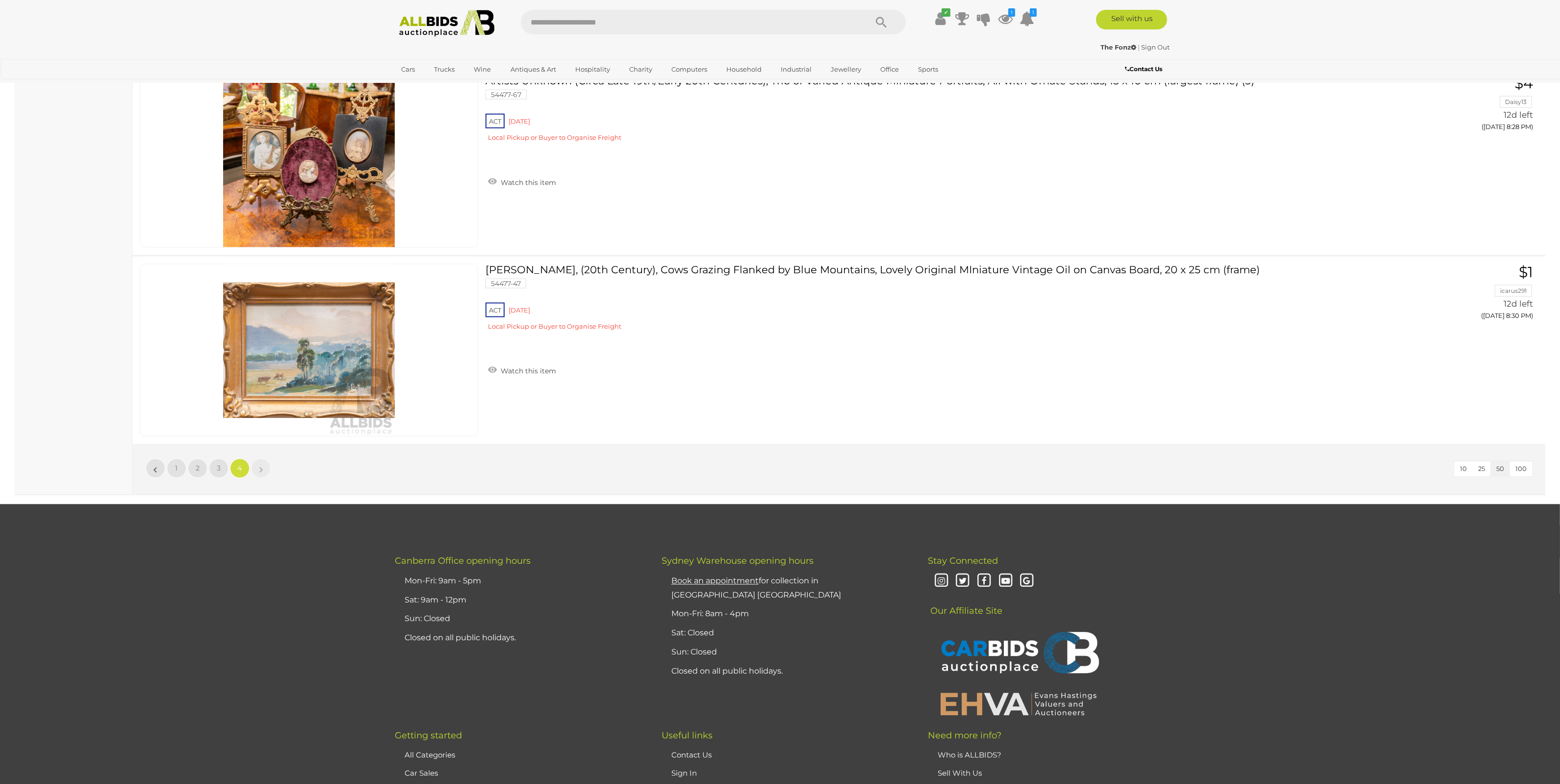
scroll to position [9134, 0]
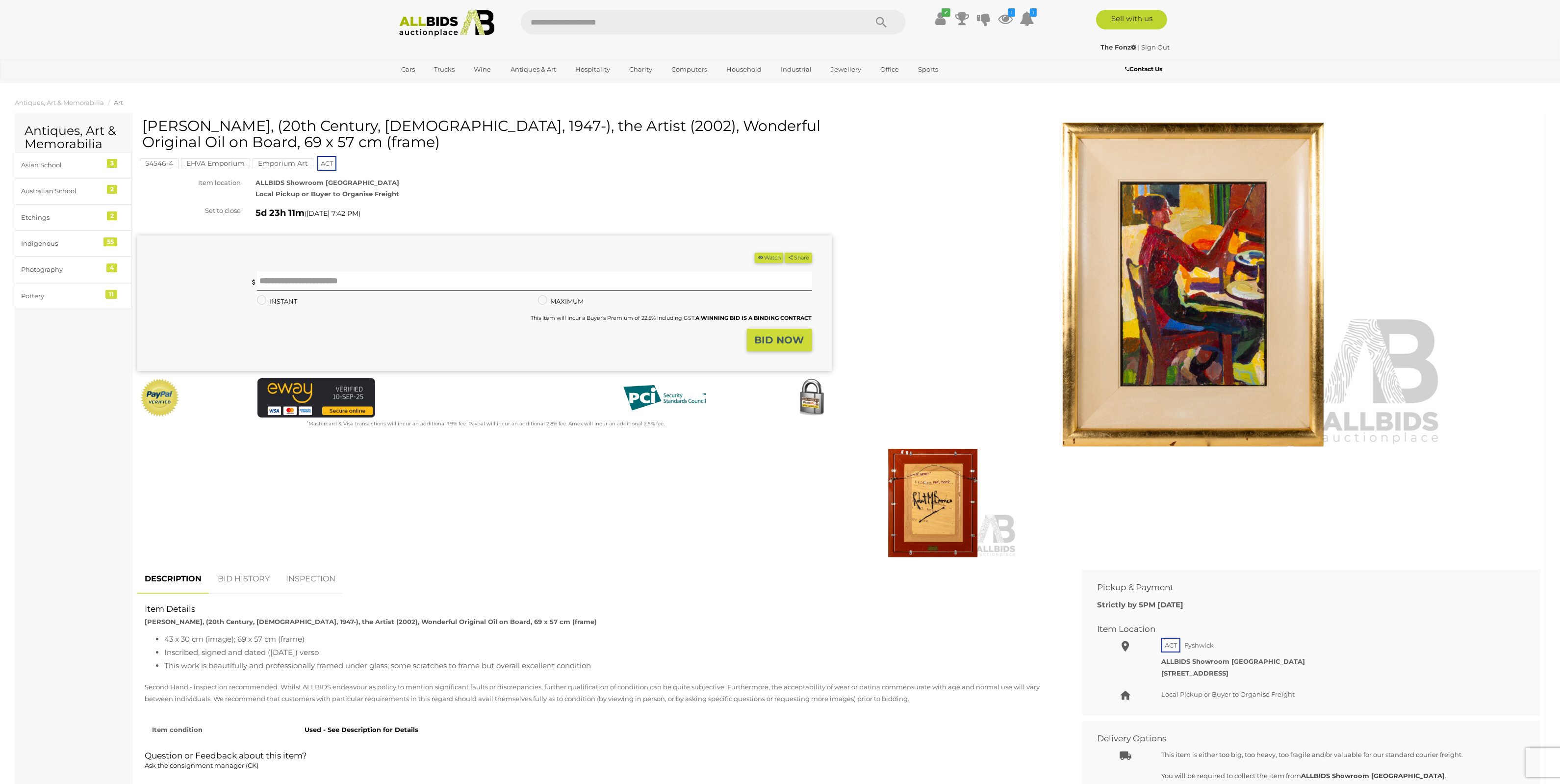
click at [1177, 227] on img at bounding box center [1193, 284] width 502 height 324
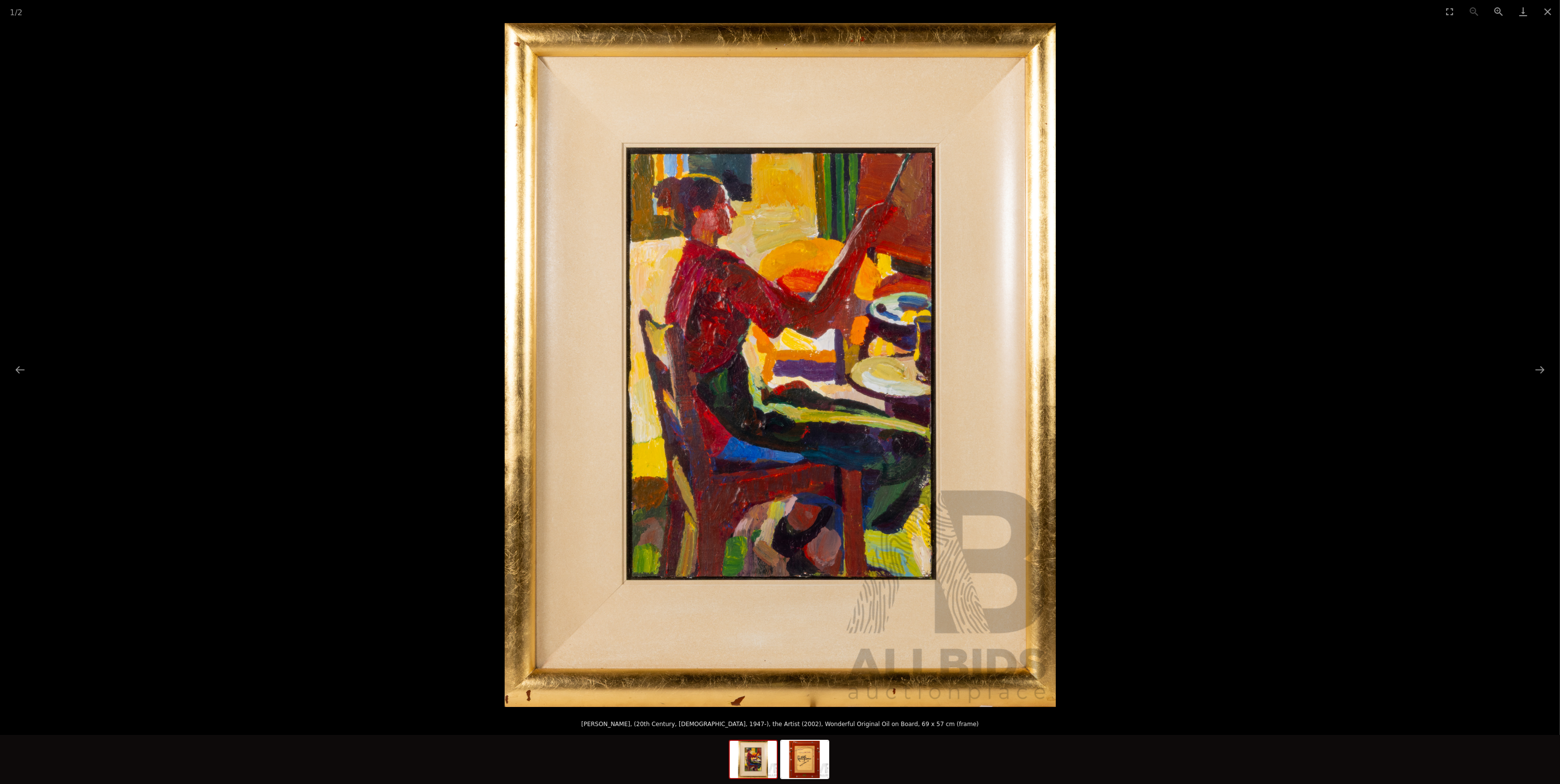
click at [759, 763] on img at bounding box center [753, 758] width 47 height 37
click at [835, 325] on img at bounding box center [780, 364] width 551 height 683
click at [835, 320] on img at bounding box center [780, 364] width 551 height 683
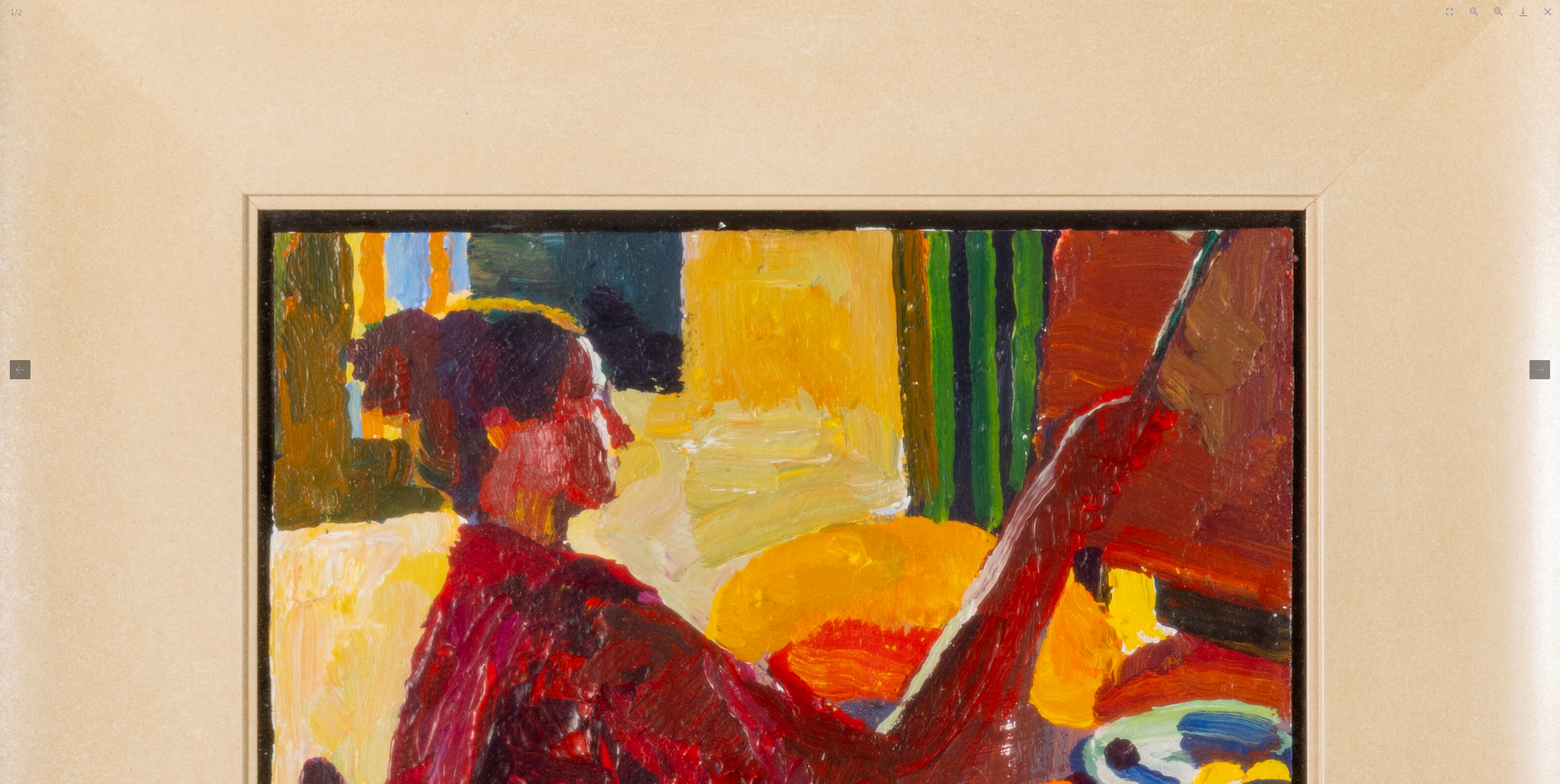
drag, startPoint x: 727, startPoint y: 314, endPoint x: 851, endPoint y: 737, distance: 440.8
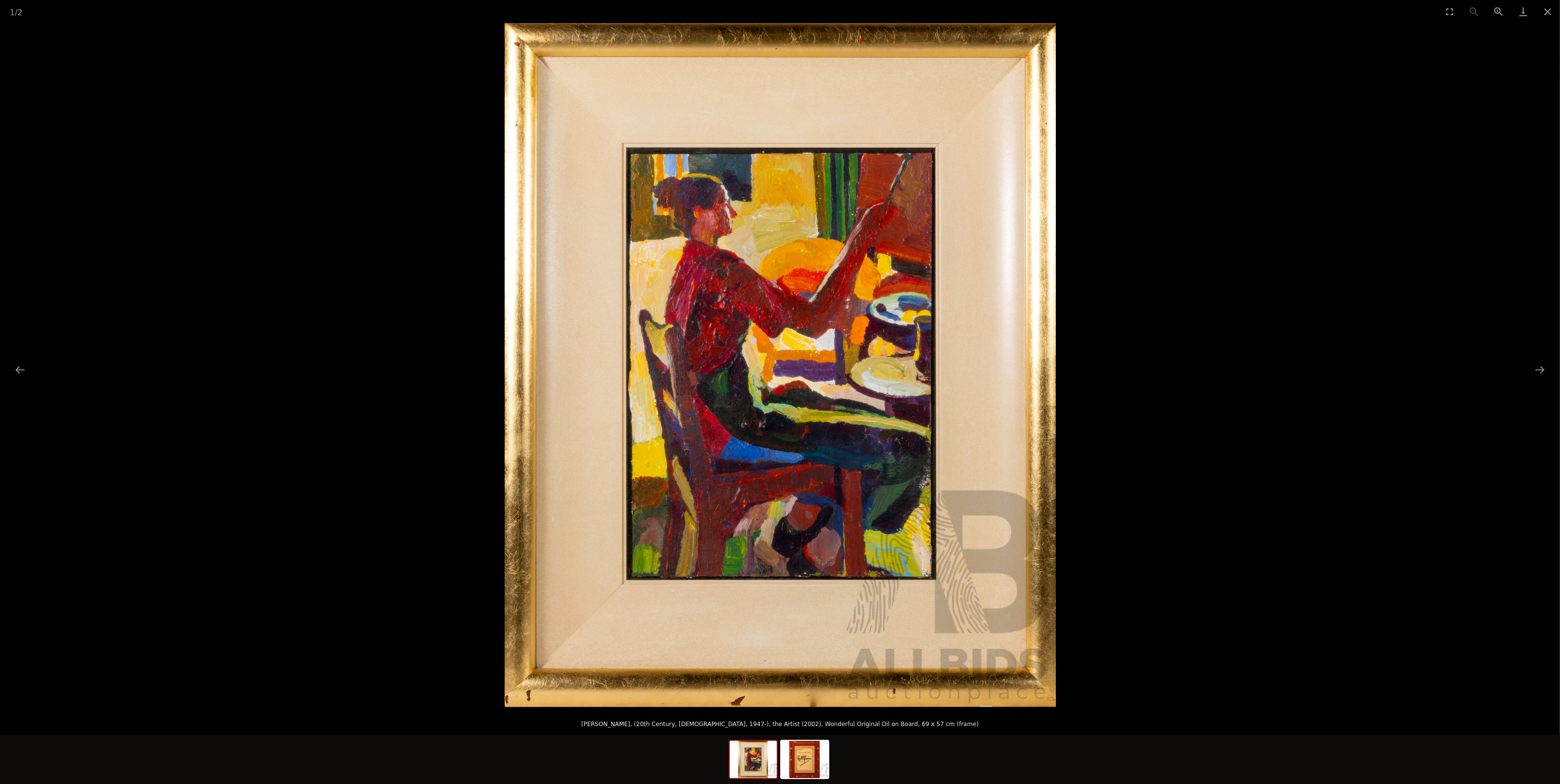
click at [897, 577] on img at bounding box center [780, 364] width 551 height 683
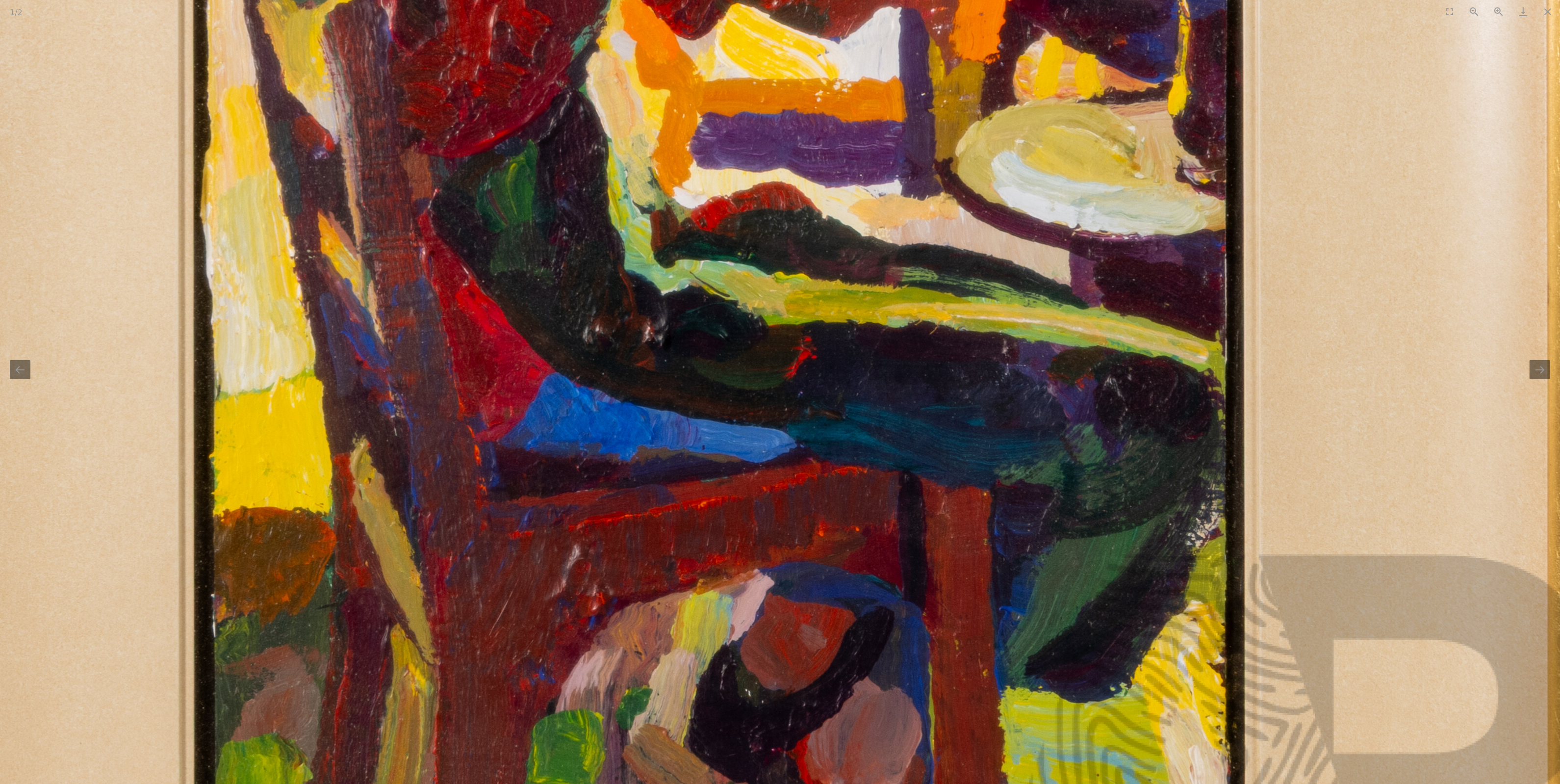
drag, startPoint x: 911, startPoint y: 633, endPoint x: 996, endPoint y: 808, distance: 194.6
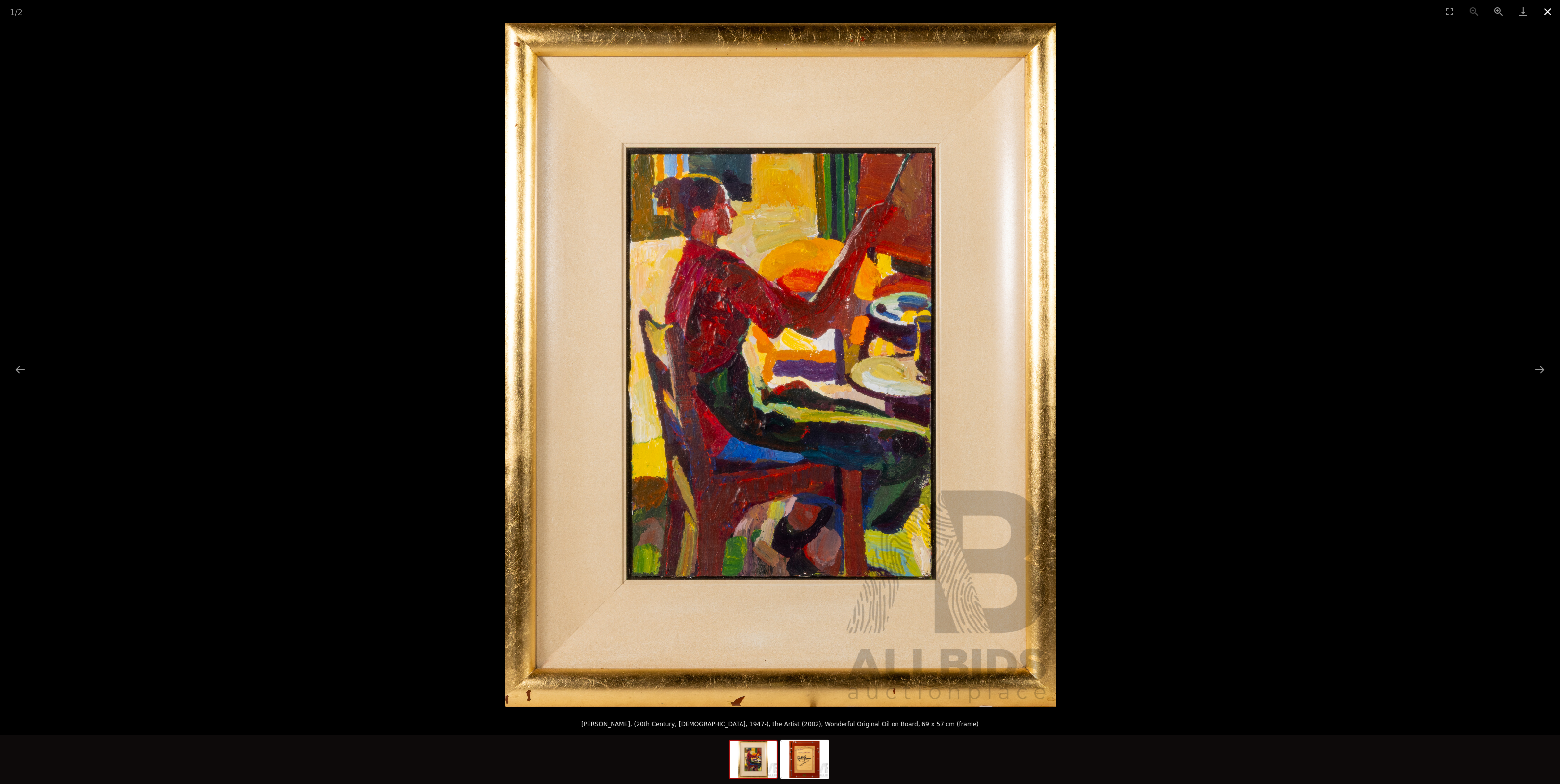
click at [1551, 7] on button "Close gallery" at bounding box center [1548, 12] width 25 height 23
